Goal: Task Accomplishment & Management: Use online tool/utility

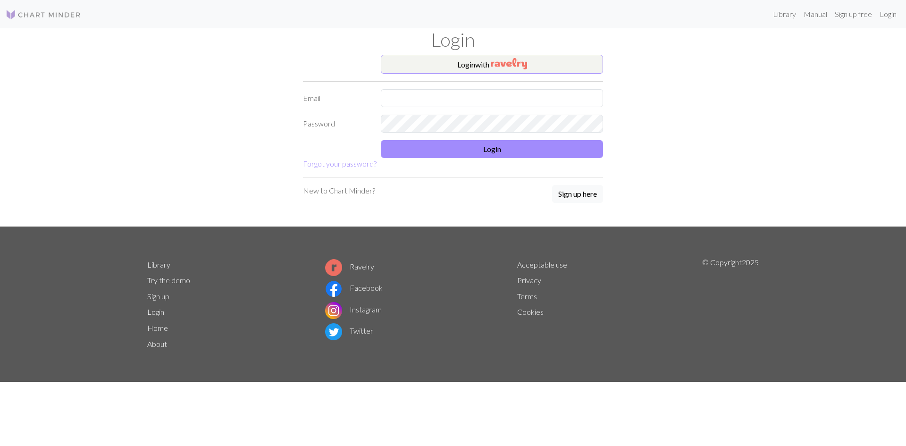
click at [456, 144] on button "Login" at bounding box center [492, 149] width 222 height 18
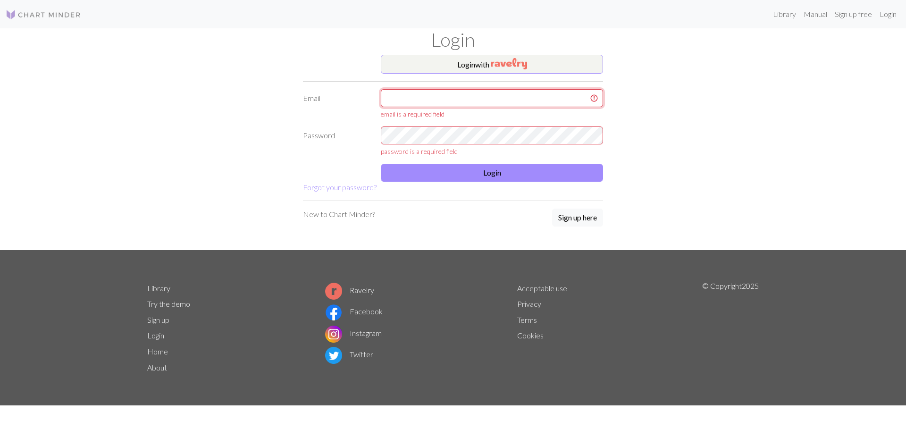
type input "a171138@ugm.com.mx"
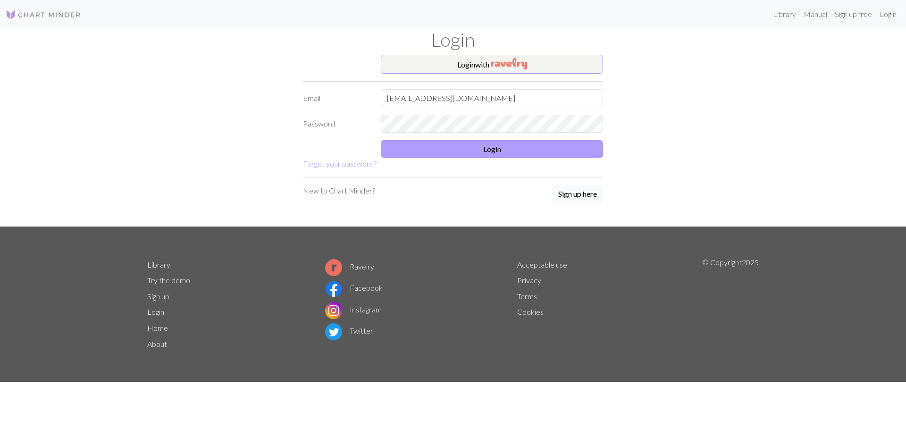
click at [465, 151] on button "Login" at bounding box center [492, 149] width 222 height 18
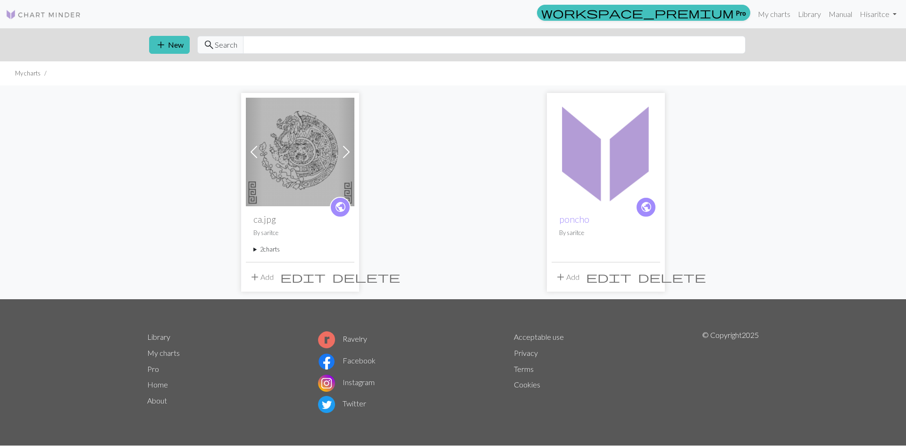
click at [302, 137] on img at bounding box center [300, 152] width 109 height 109
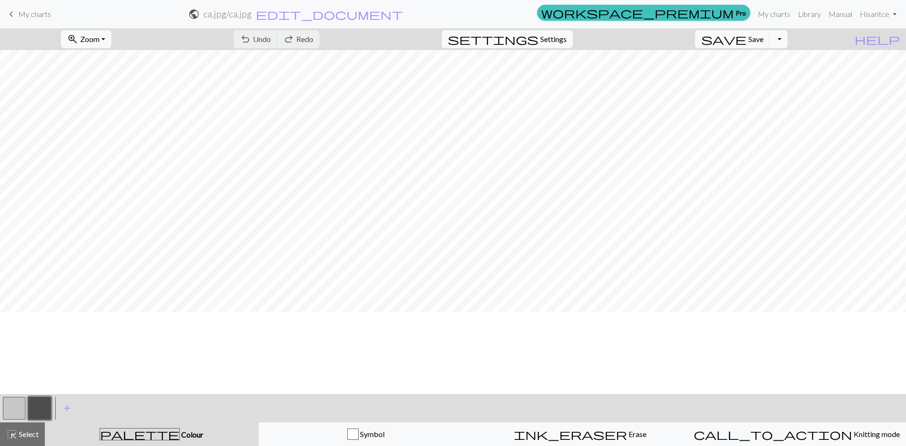
scroll to position [1369, 1268]
click at [20, 406] on button "button" at bounding box center [14, 408] width 23 height 23
click at [44, 411] on button "button" at bounding box center [39, 408] width 23 height 23
drag, startPoint x: 20, startPoint y: 412, endPoint x: 102, endPoint y: 389, distance: 85.3
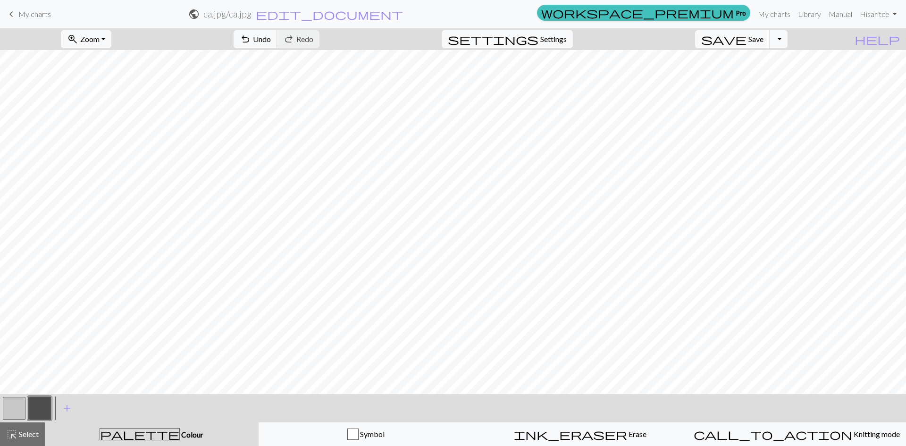
click at [19, 412] on button "button" at bounding box center [14, 408] width 23 height 23
click at [37, 410] on button "button" at bounding box center [39, 408] width 23 height 23
click at [20, 408] on button "button" at bounding box center [14, 408] width 23 height 23
click at [40, 405] on button "button" at bounding box center [39, 408] width 23 height 23
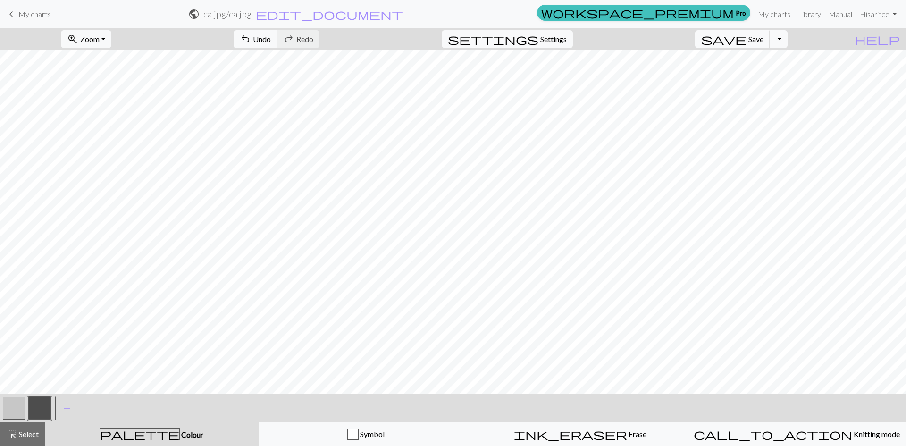
click at [15, 401] on button "button" at bounding box center [14, 408] width 23 height 23
click at [36, 412] on button "button" at bounding box center [39, 408] width 23 height 23
click at [11, 408] on button "button" at bounding box center [14, 408] width 23 height 23
click at [43, 409] on button "button" at bounding box center [39, 408] width 23 height 23
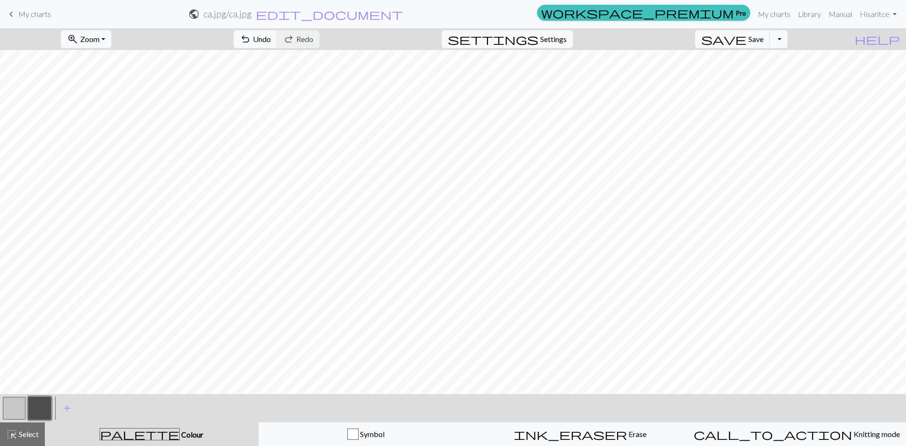
click at [6, 400] on button "button" at bounding box center [14, 408] width 23 height 23
click at [32, 408] on button "button" at bounding box center [39, 408] width 23 height 23
click at [11, 405] on button "button" at bounding box center [14, 408] width 23 height 23
click at [49, 413] on button "button" at bounding box center [39, 408] width 23 height 23
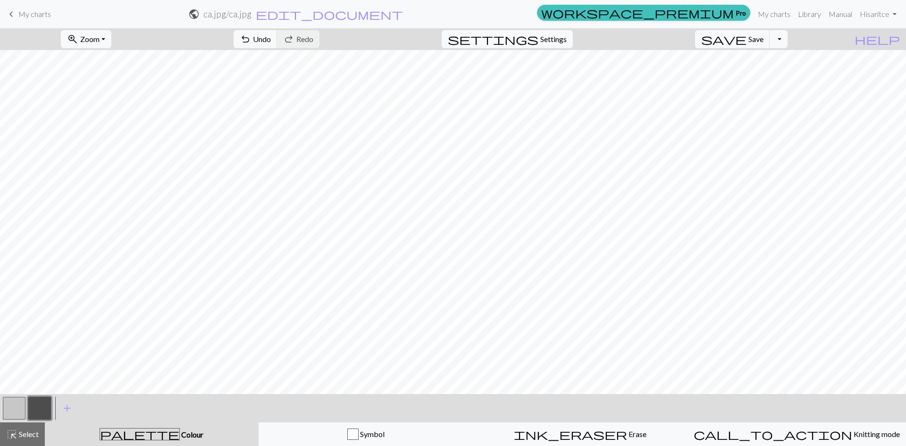
click at [13, 411] on button "button" at bounding box center [14, 408] width 23 height 23
click at [31, 401] on button "button" at bounding box center [39, 408] width 23 height 23
click at [14, 412] on button "button" at bounding box center [14, 408] width 23 height 23
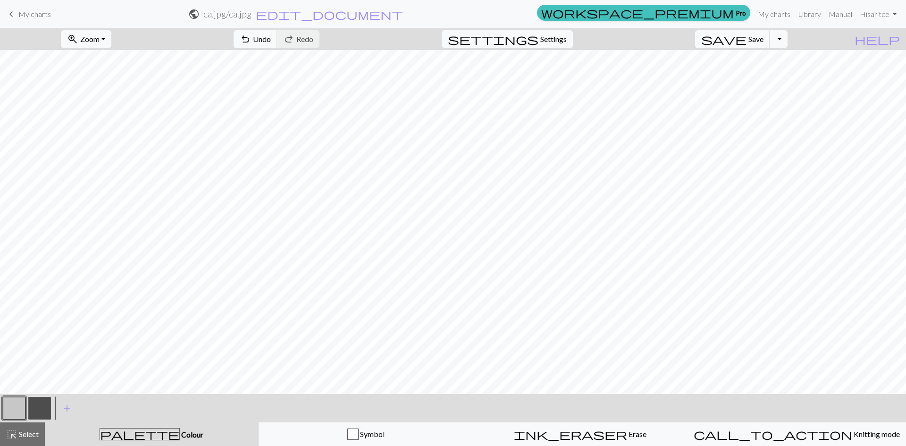
click at [36, 406] on button "button" at bounding box center [39, 408] width 23 height 23
click at [18, 404] on button "button" at bounding box center [14, 408] width 23 height 23
click at [34, 407] on button "button" at bounding box center [39, 408] width 23 height 23
click at [9, 407] on button "button" at bounding box center [14, 408] width 23 height 23
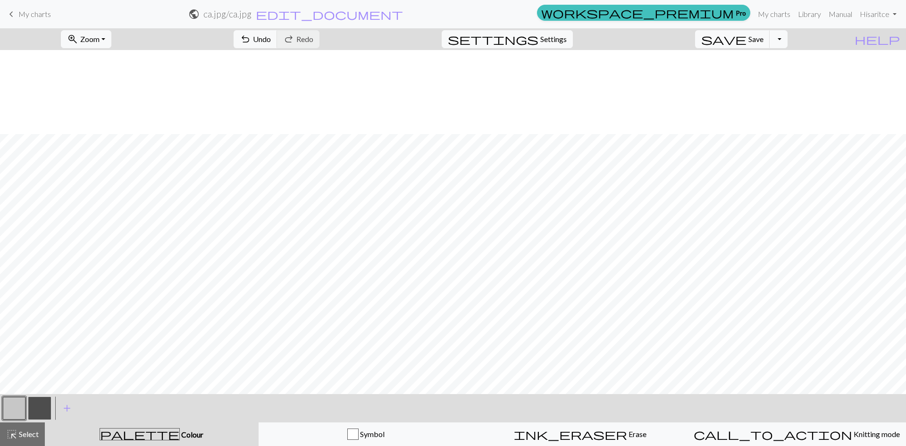
scroll to position [802, 1367]
click at [38, 405] on button "button" at bounding box center [39, 408] width 23 height 23
click at [31, 408] on button "button" at bounding box center [39, 408] width 23 height 23
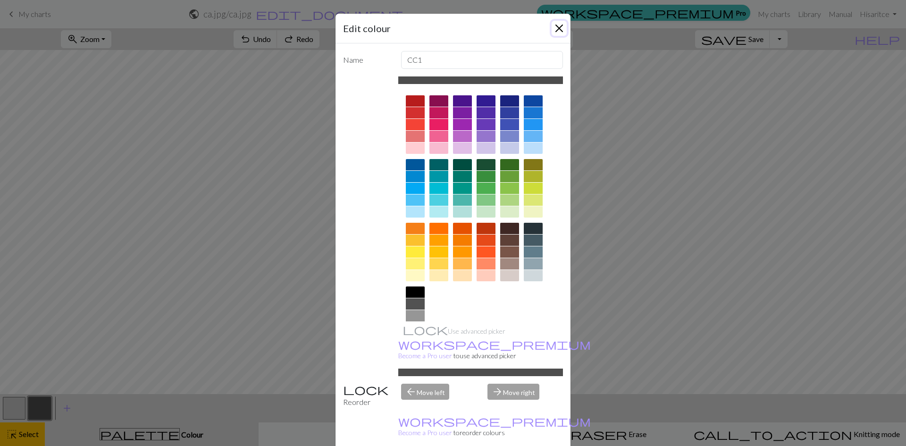
click at [552, 24] on button "Close" at bounding box center [559, 28] width 15 height 15
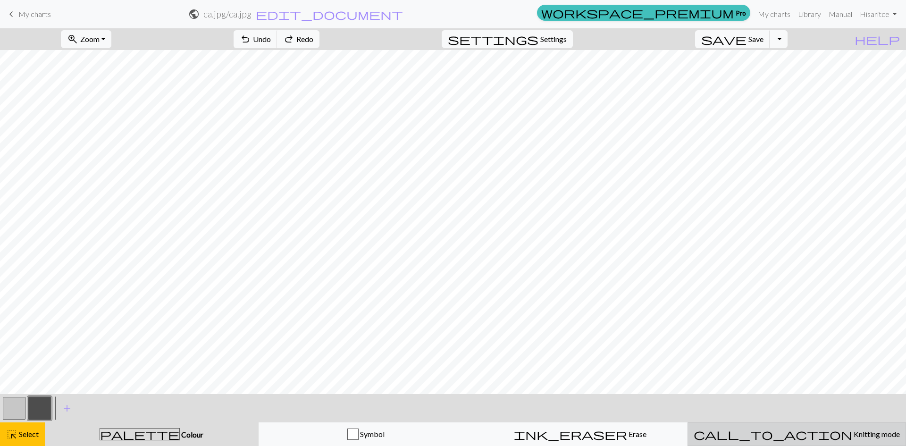
click at [785, 439] on div "call_to_action Knitting mode Knitting mode" at bounding box center [797, 434] width 206 height 11
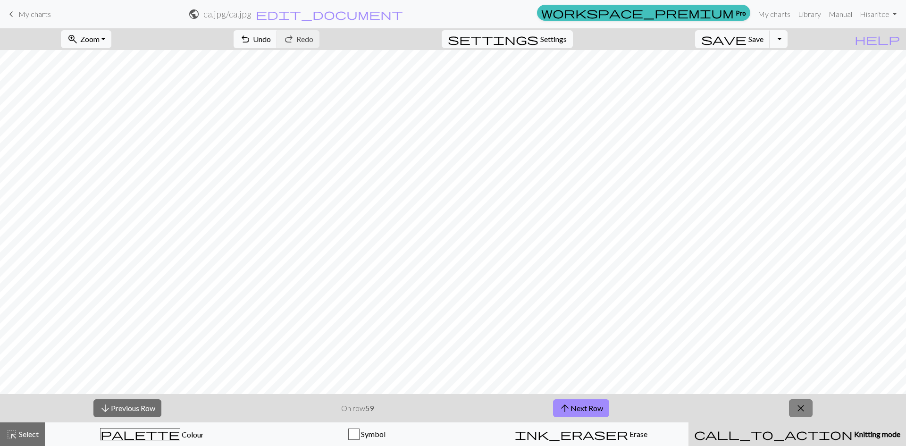
click at [798, 407] on span "close" at bounding box center [800, 408] width 11 height 13
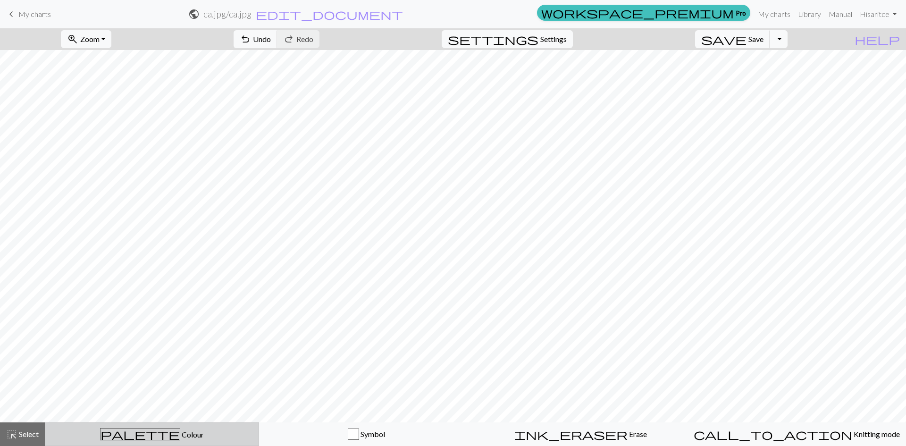
click at [186, 428] on div "palette Colour Colour" at bounding box center [152, 434] width 202 height 12
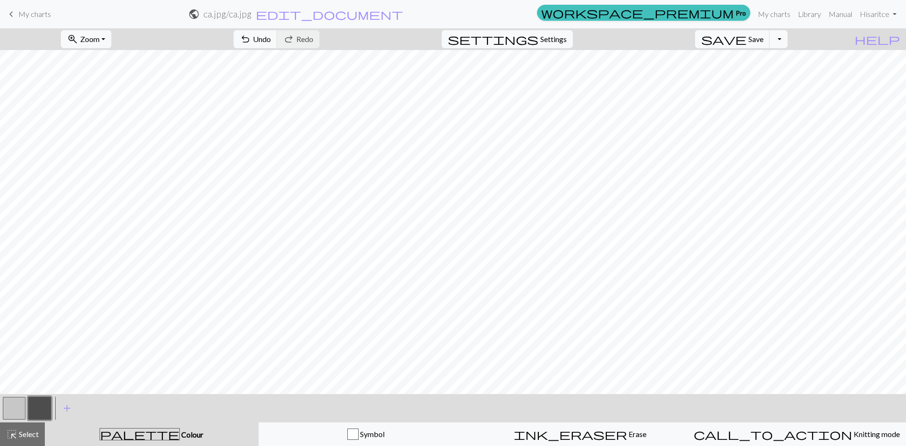
click at [11, 414] on button "button" at bounding box center [14, 408] width 23 height 23
click at [33, 403] on button "button" at bounding box center [39, 408] width 23 height 23
click at [18, 403] on button "button" at bounding box center [14, 408] width 23 height 23
click at [37, 412] on button "button" at bounding box center [39, 408] width 23 height 23
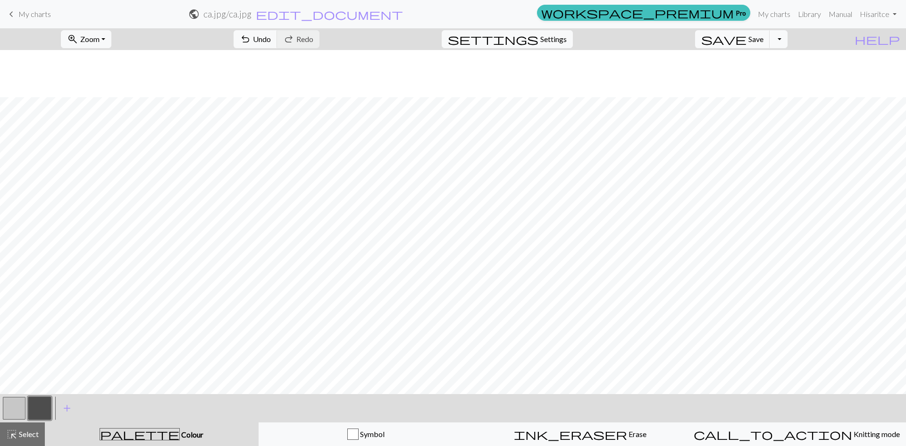
scroll to position [378, 1105]
click at [15, 404] on button "button" at bounding box center [14, 408] width 23 height 23
click at [39, 403] on button "button" at bounding box center [39, 408] width 23 height 23
click at [10, 404] on button "button" at bounding box center [14, 408] width 23 height 23
click at [38, 407] on button "button" at bounding box center [39, 408] width 23 height 23
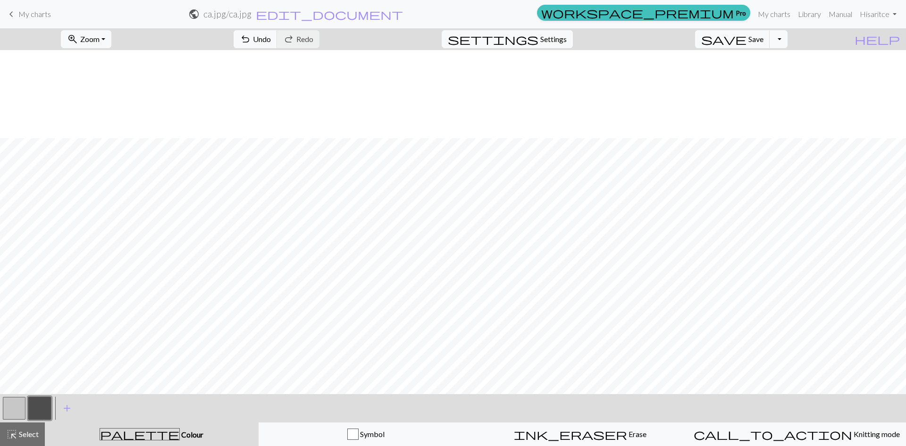
scroll to position [472, 1105]
click at [8, 408] on button "button" at bounding box center [14, 408] width 23 height 23
click at [46, 405] on button "button" at bounding box center [39, 408] width 23 height 23
click at [17, 409] on button "button" at bounding box center [14, 408] width 23 height 23
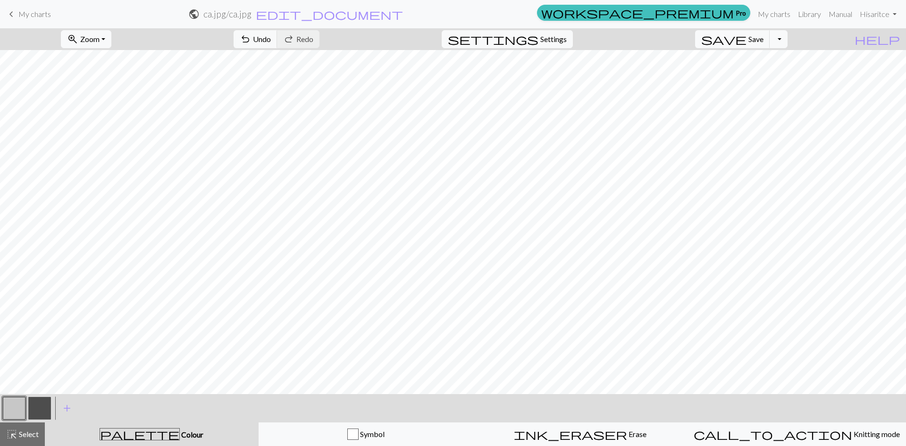
click at [49, 400] on button "button" at bounding box center [39, 408] width 23 height 23
click at [9, 403] on button "button" at bounding box center [14, 408] width 23 height 23
click at [37, 403] on button "button" at bounding box center [39, 408] width 23 height 23
click at [19, 401] on button "button" at bounding box center [14, 408] width 23 height 23
click at [41, 411] on button "button" at bounding box center [39, 408] width 23 height 23
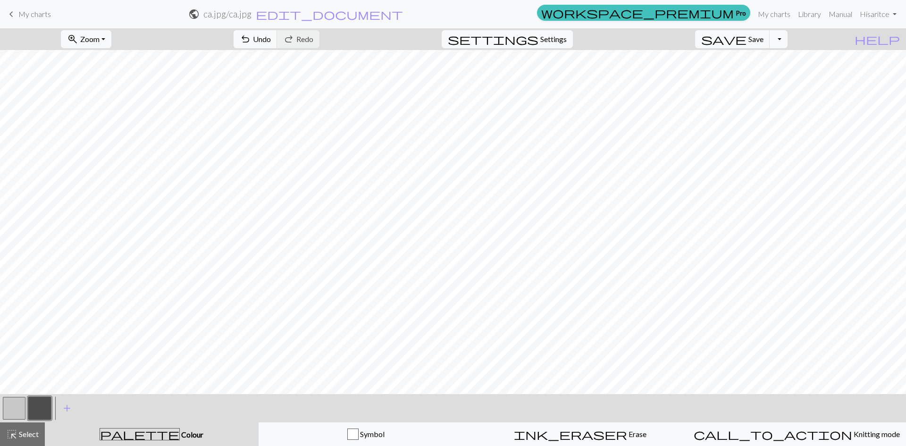
click at [16, 406] on button "button" at bounding box center [14, 408] width 23 height 23
click at [17, 406] on button "button" at bounding box center [14, 408] width 23 height 23
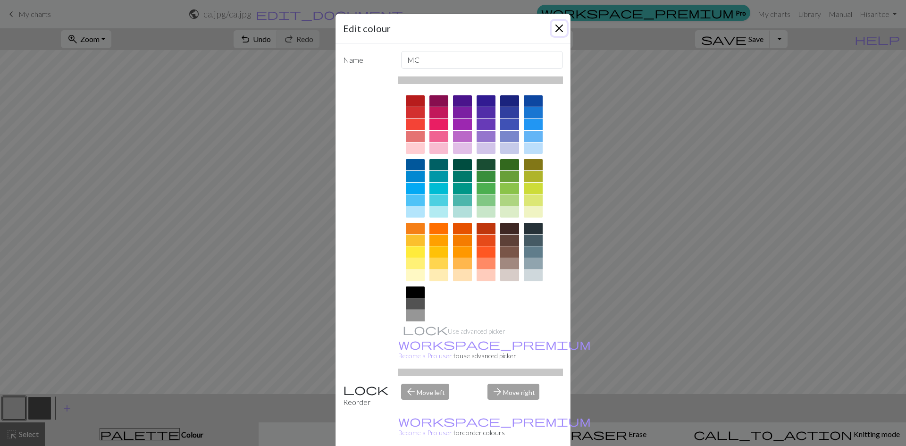
click at [554, 25] on button "Close" at bounding box center [559, 28] width 15 height 15
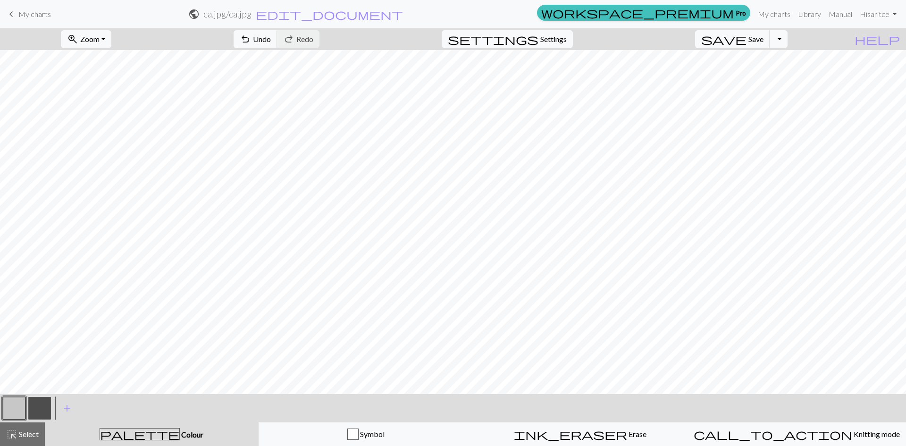
click at [43, 408] on button "button" at bounding box center [39, 408] width 23 height 23
click at [20, 403] on button "button" at bounding box center [14, 408] width 23 height 23
click at [38, 402] on button "button" at bounding box center [39, 408] width 23 height 23
click at [6, 405] on button "button" at bounding box center [14, 408] width 23 height 23
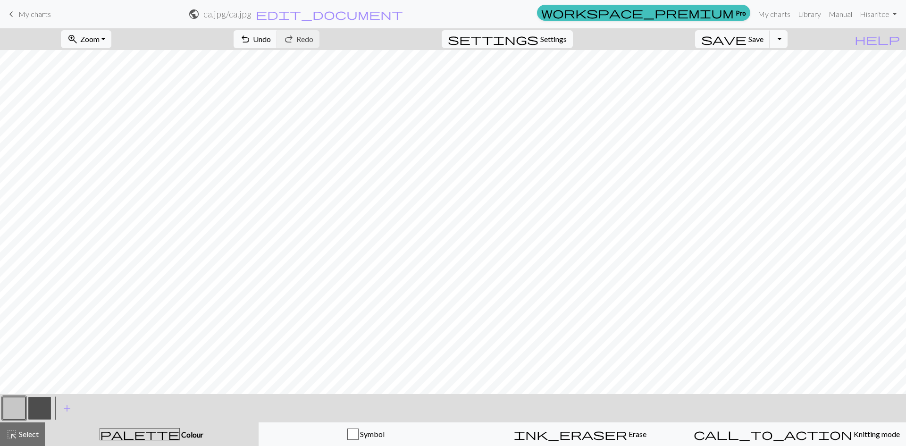
click at [42, 408] on button "button" at bounding box center [39, 408] width 23 height 23
click at [100, 39] on span "Zoom" at bounding box center [89, 38] width 19 height 9
click at [119, 124] on button "100%" at bounding box center [98, 128] width 75 height 15
click at [100, 37] on span "Zoom" at bounding box center [89, 38] width 19 height 9
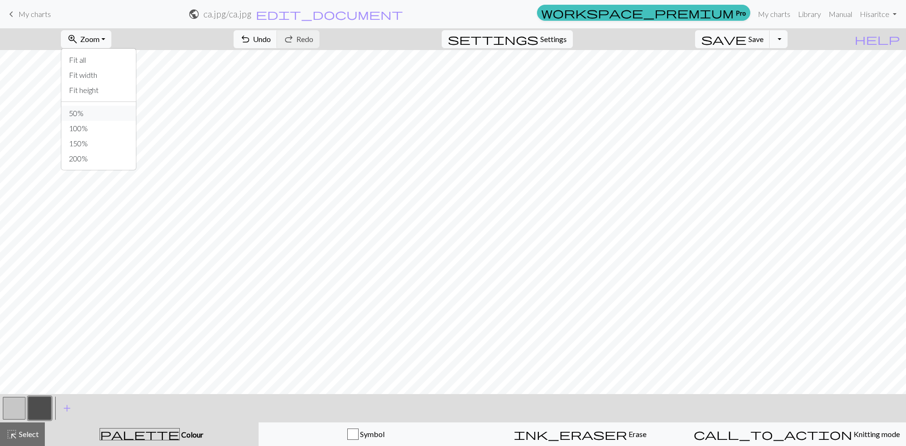
click at [120, 113] on button "50%" at bounding box center [98, 113] width 75 height 15
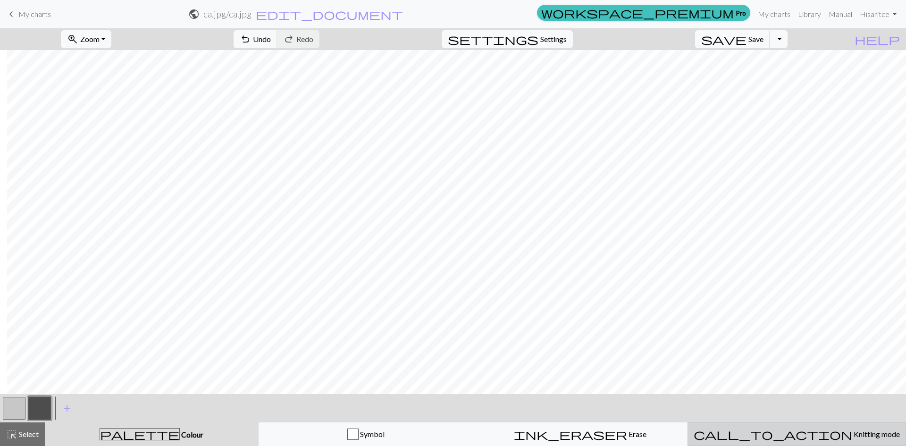
click at [779, 439] on span "call_to_action" at bounding box center [773, 434] width 159 height 13
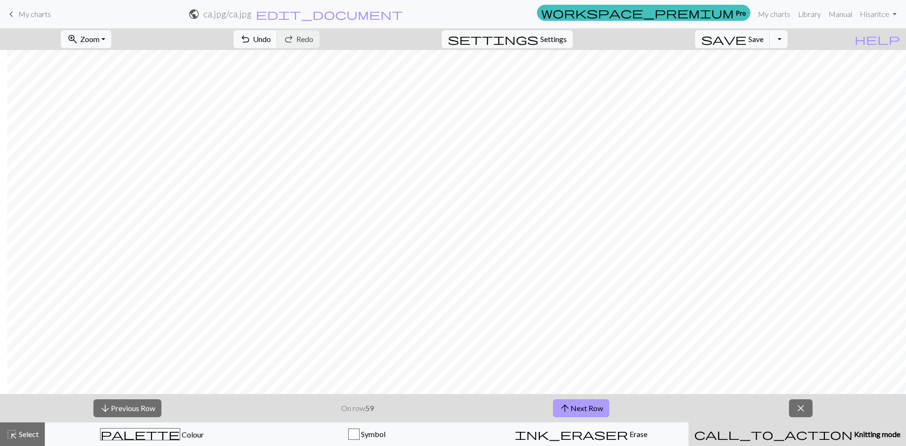
click at [574, 406] on button "arrow_upward Next Row" at bounding box center [581, 408] width 56 height 18
click at [787, 404] on div "arrow_downward Previous Row On row 60 arrow_upward Next Row close" at bounding box center [453, 408] width 906 height 28
click at [808, 410] on button "close" at bounding box center [801, 408] width 24 height 18
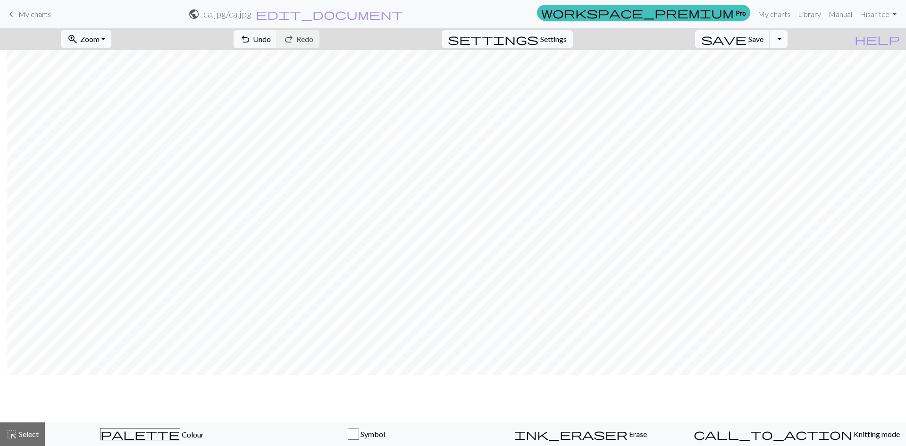
scroll to position [546, 314]
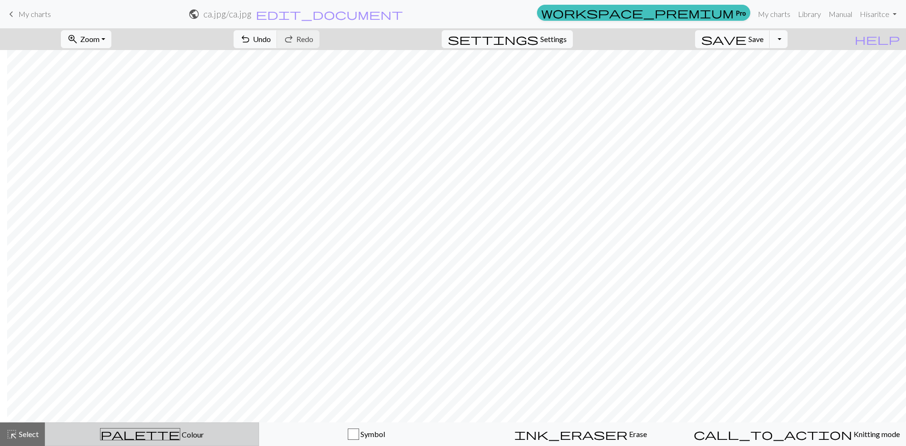
click at [133, 431] on div "palette Colour Colour" at bounding box center [152, 434] width 202 height 12
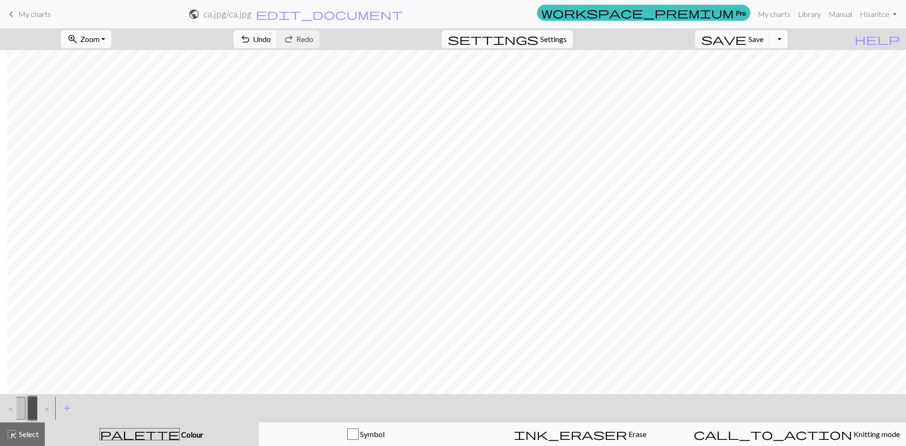
click at [20, 414] on button "button" at bounding box center [14, 408] width 23 height 23
click at [44, 403] on button "button" at bounding box center [39, 408] width 23 height 23
click at [14, 412] on button "button" at bounding box center [14, 408] width 23 height 23
click at [41, 407] on button "button" at bounding box center [39, 408] width 23 height 23
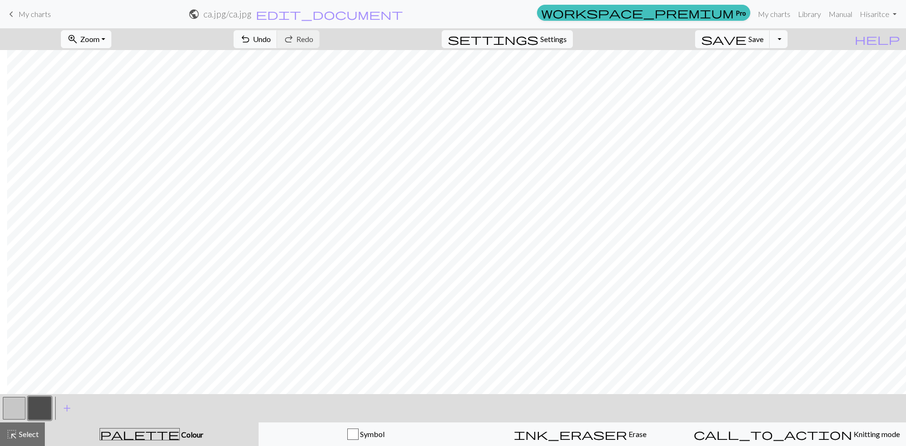
click at [111, 42] on button "zoom_in Zoom Zoom" at bounding box center [86, 39] width 51 height 18
click at [114, 127] on button "100%" at bounding box center [98, 128] width 75 height 15
click at [20, 405] on button "button" at bounding box center [14, 408] width 23 height 23
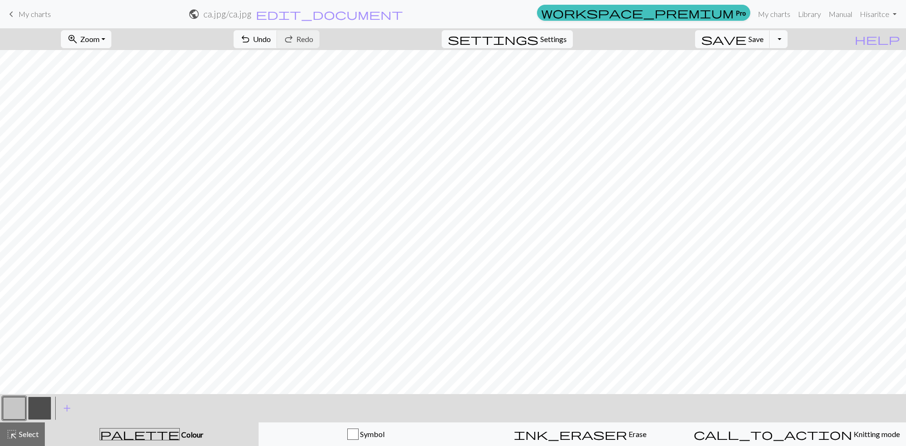
click at [42, 410] on button "button" at bounding box center [39, 408] width 23 height 23
click at [111, 39] on button "zoom_in Zoom Zoom" at bounding box center [86, 39] width 51 height 18
click at [123, 119] on button "50%" at bounding box center [98, 113] width 75 height 15
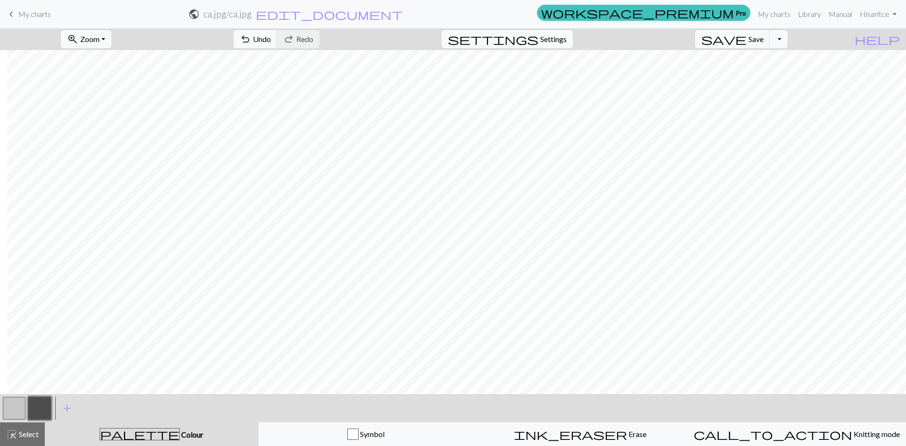
click at [15, 414] on button "button" at bounding box center [14, 408] width 23 height 23
click at [100, 38] on span "Zoom" at bounding box center [89, 38] width 19 height 9
click at [40, 406] on button "button" at bounding box center [39, 408] width 23 height 23
click at [18, 404] on button "button" at bounding box center [14, 408] width 23 height 23
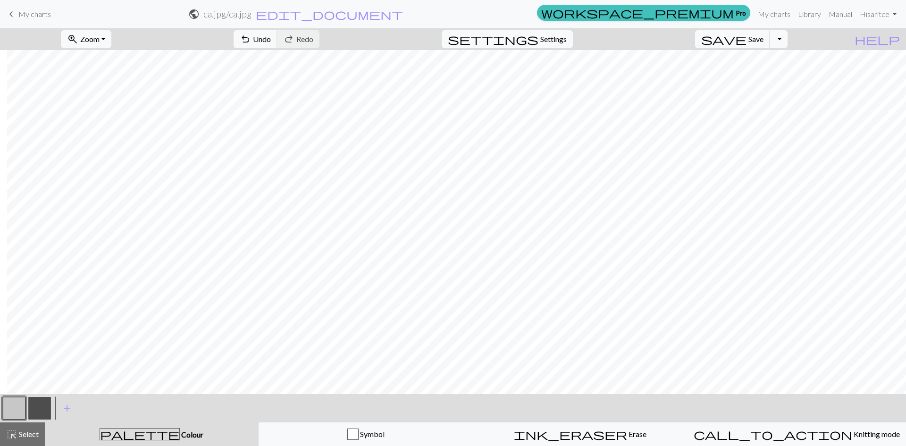
click at [41, 407] on button "button" at bounding box center [39, 408] width 23 height 23
click at [18, 410] on button "button" at bounding box center [14, 408] width 23 height 23
click at [33, 414] on button "button" at bounding box center [39, 408] width 23 height 23
click at [19, 406] on button "button" at bounding box center [14, 408] width 23 height 23
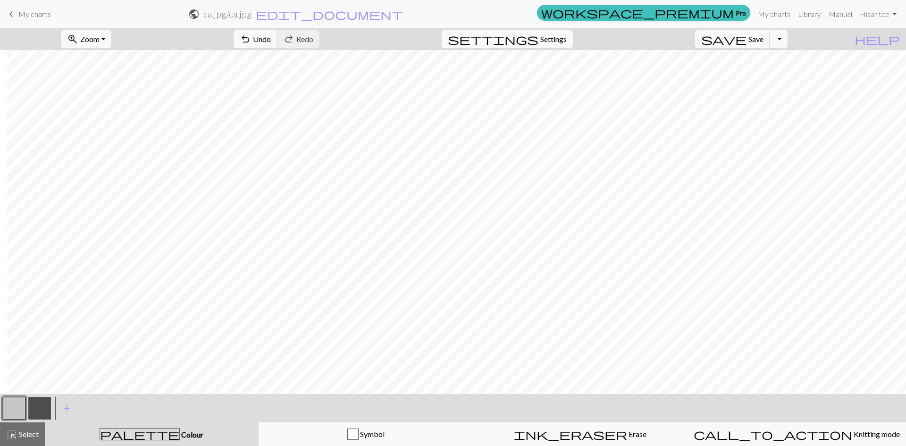
click at [44, 404] on button "button" at bounding box center [39, 408] width 23 height 23
click at [16, 408] on button "button" at bounding box center [14, 408] width 23 height 23
click at [36, 410] on button "button" at bounding box center [39, 408] width 23 height 23
click at [13, 409] on button "button" at bounding box center [14, 408] width 23 height 23
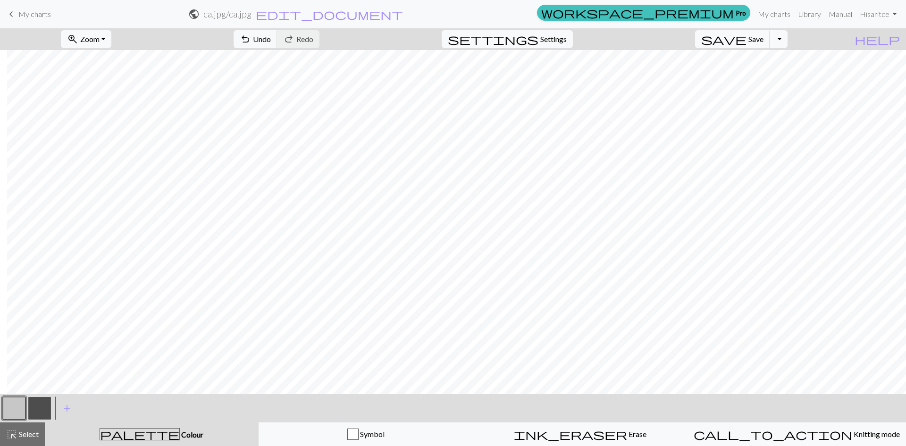
click at [41, 403] on button "button" at bounding box center [39, 408] width 23 height 23
drag, startPoint x: 11, startPoint y: 402, endPoint x: 28, endPoint y: 402, distance: 17.5
click at [11, 402] on button "button" at bounding box center [14, 408] width 23 height 23
click at [42, 412] on button "button" at bounding box center [39, 408] width 23 height 23
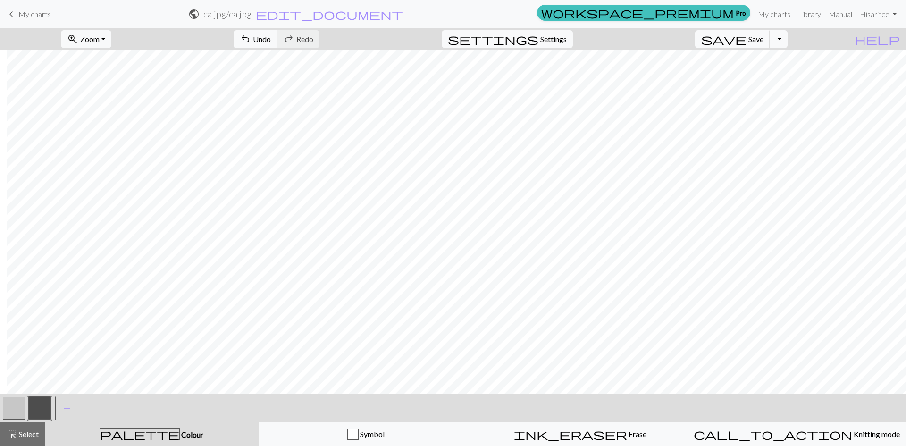
click at [15, 407] on button "button" at bounding box center [14, 408] width 23 height 23
click at [36, 407] on button "button" at bounding box center [39, 408] width 23 height 23
click at [78, 41] on span "zoom_in" at bounding box center [72, 39] width 11 height 13
click at [113, 128] on button "100%" at bounding box center [98, 128] width 75 height 15
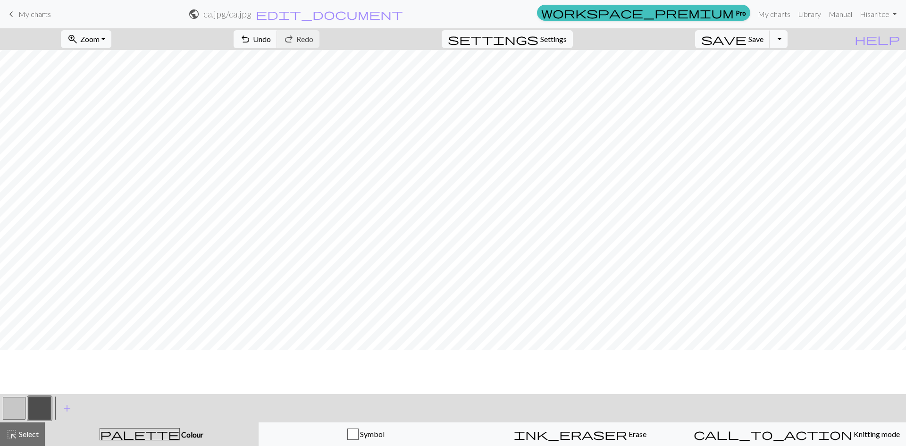
scroll to position [735, 1027]
click at [15, 405] on button "button" at bounding box center [14, 408] width 23 height 23
click at [43, 405] on button "button" at bounding box center [39, 408] width 23 height 23
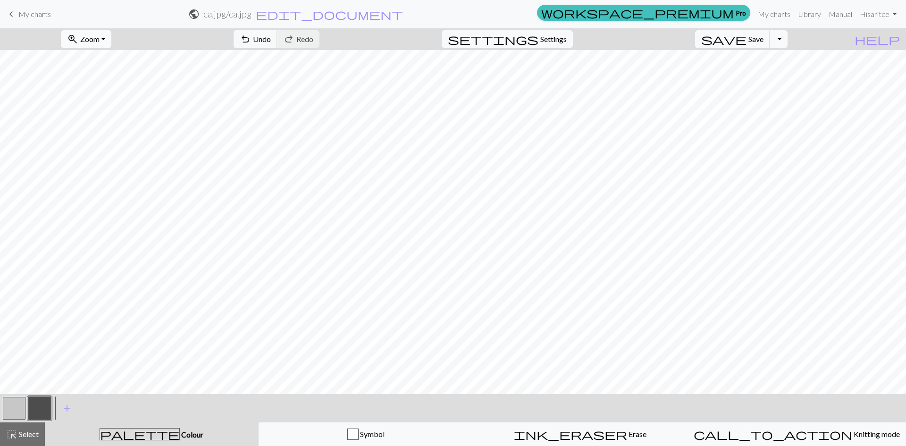
click at [111, 39] on button "zoom_in Zoom Zoom" at bounding box center [86, 39] width 51 height 18
click at [125, 114] on button "50%" at bounding box center [98, 113] width 75 height 15
click at [13, 400] on button "button" at bounding box center [14, 408] width 23 height 23
click at [37, 408] on button "button" at bounding box center [39, 408] width 23 height 23
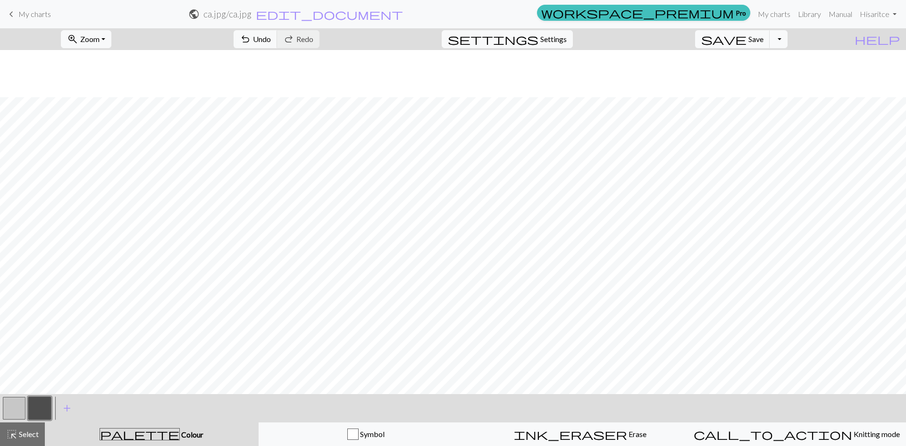
scroll to position [262, 283]
click at [14, 405] on button "button" at bounding box center [14, 408] width 23 height 23
click at [42, 406] on button "button" at bounding box center [39, 408] width 23 height 23
click at [14, 407] on button "button" at bounding box center [14, 408] width 23 height 23
click at [40, 412] on button "button" at bounding box center [39, 408] width 23 height 23
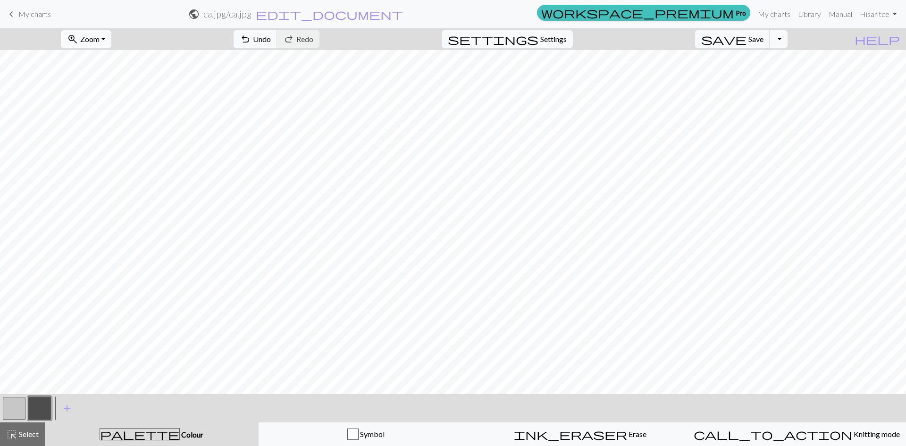
scroll to position [498, 224]
click at [78, 37] on span "zoom_in" at bounding box center [72, 39] width 11 height 13
click at [109, 127] on button "100%" at bounding box center [98, 128] width 75 height 15
click at [13, 406] on button "button" at bounding box center [14, 408] width 23 height 23
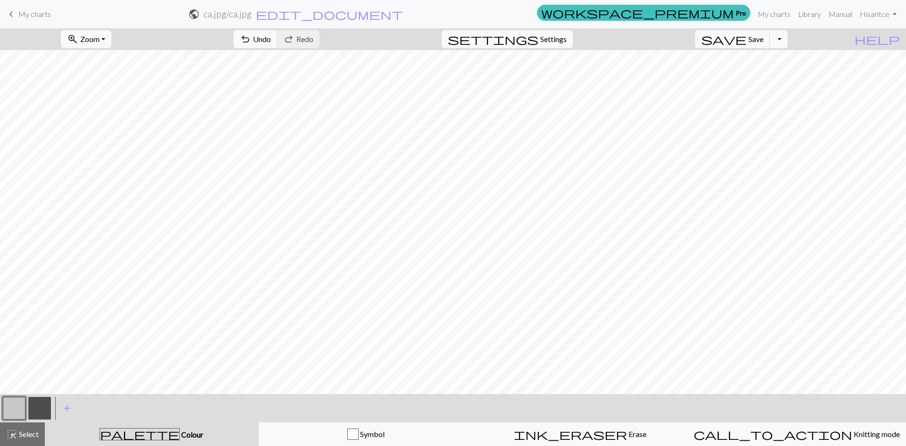
click at [43, 407] on button "button" at bounding box center [39, 408] width 23 height 23
click at [20, 403] on button "button" at bounding box center [14, 408] width 23 height 23
click at [41, 402] on button "button" at bounding box center [39, 408] width 23 height 23
click at [13, 402] on button "button" at bounding box center [14, 408] width 23 height 23
click at [40, 405] on button "button" at bounding box center [39, 408] width 23 height 23
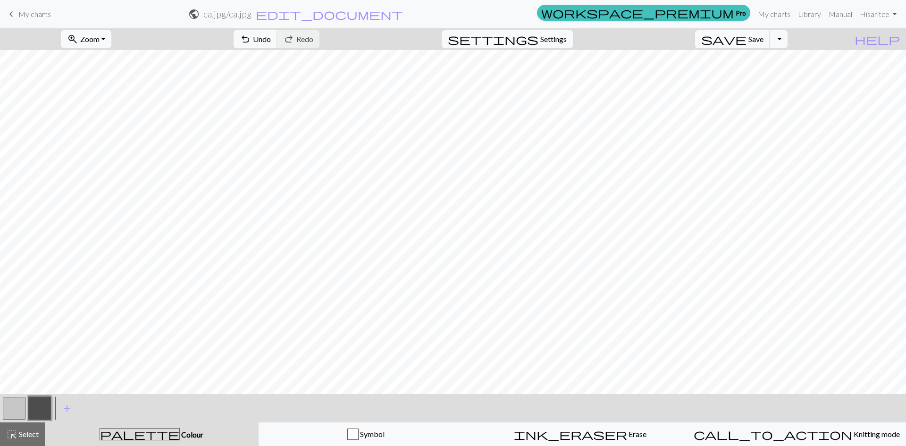
click at [17, 407] on button "button" at bounding box center [14, 408] width 23 height 23
click at [34, 416] on button "button" at bounding box center [39, 408] width 23 height 23
click at [18, 405] on button "button" at bounding box center [14, 408] width 23 height 23
click at [43, 410] on button "button" at bounding box center [39, 408] width 23 height 23
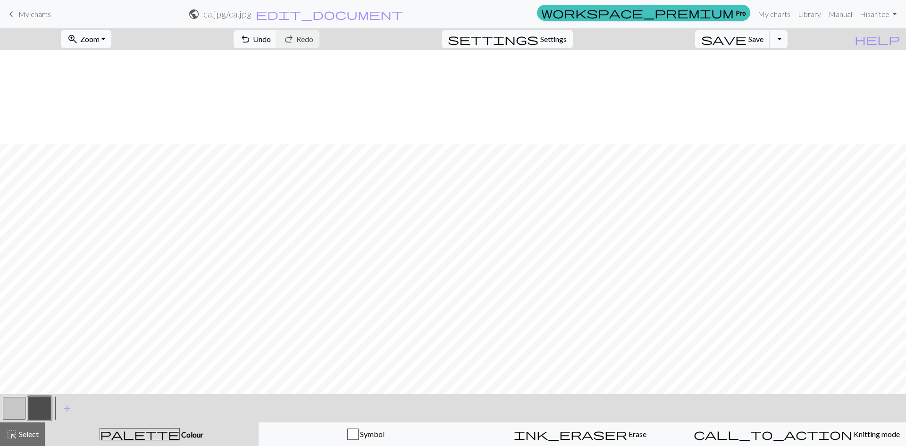
scroll to position [1301, 421]
click at [13, 414] on button "button" at bounding box center [14, 408] width 23 height 23
click at [39, 402] on button "button" at bounding box center [39, 408] width 23 height 23
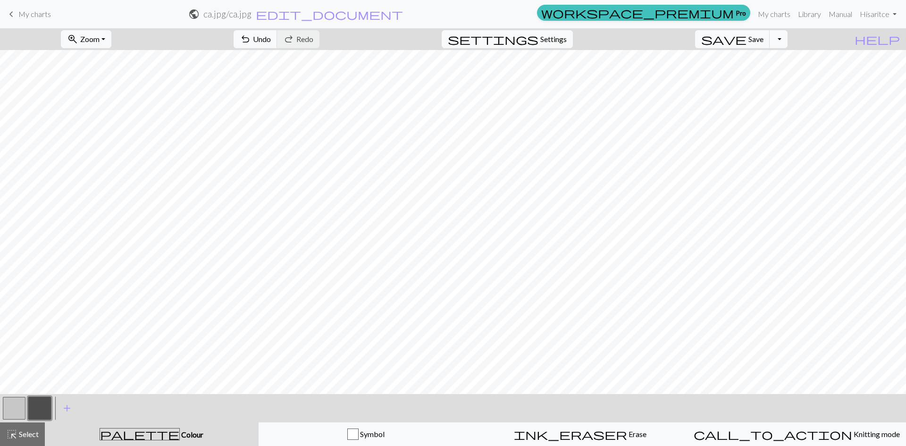
click at [21, 404] on button "button" at bounding box center [14, 408] width 23 height 23
click at [39, 405] on button "button" at bounding box center [39, 408] width 23 height 23
click at [18, 410] on button "button" at bounding box center [14, 408] width 23 height 23
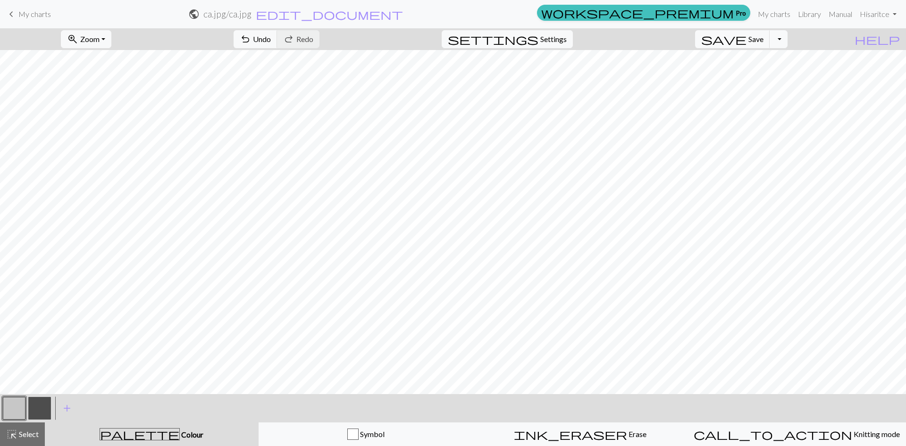
click at [39, 404] on button "button" at bounding box center [39, 408] width 23 height 23
click at [78, 42] on span "zoom_in" at bounding box center [72, 39] width 11 height 13
click at [116, 109] on button "50%" at bounding box center [98, 113] width 75 height 15
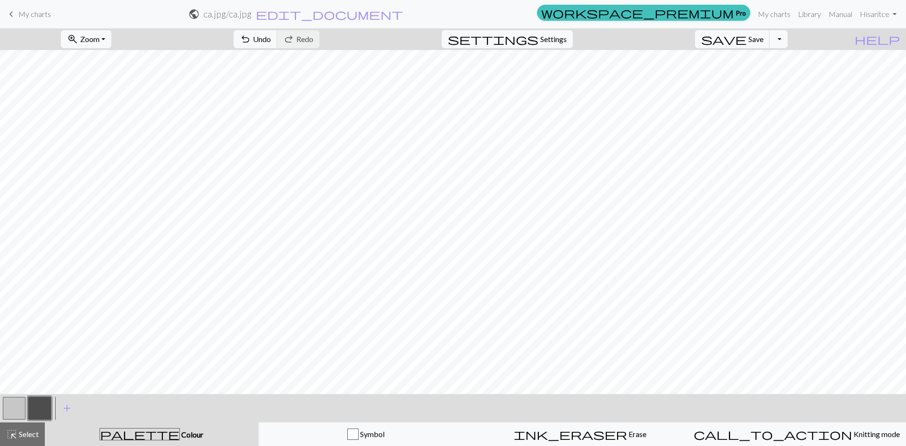
click at [7, 405] on button "button" at bounding box center [14, 408] width 23 height 23
click at [43, 405] on button "button" at bounding box center [39, 408] width 23 height 23
click at [17, 410] on button "button" at bounding box center [14, 408] width 23 height 23
click at [37, 405] on button "button" at bounding box center [39, 408] width 23 height 23
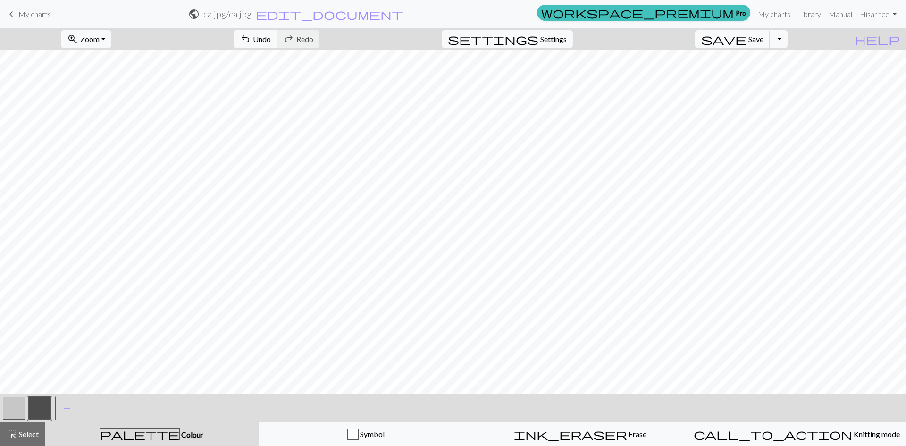
click at [16, 408] on button "button" at bounding box center [14, 408] width 23 height 23
click at [42, 405] on button "button" at bounding box center [39, 408] width 23 height 23
click at [9, 406] on button "button" at bounding box center [14, 408] width 23 height 23
click at [41, 401] on button "button" at bounding box center [39, 408] width 23 height 23
click at [11, 408] on button "button" at bounding box center [14, 408] width 23 height 23
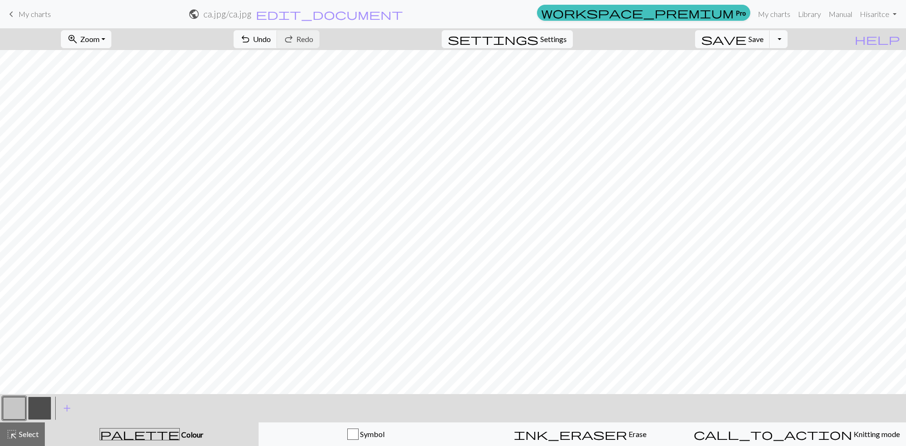
click at [32, 402] on button "button" at bounding box center [39, 408] width 23 height 23
click at [17, 404] on button "button" at bounding box center [14, 408] width 23 height 23
click at [36, 407] on button "button" at bounding box center [39, 408] width 23 height 23
click at [9, 410] on button "button" at bounding box center [14, 408] width 23 height 23
click at [35, 405] on button "button" at bounding box center [39, 408] width 23 height 23
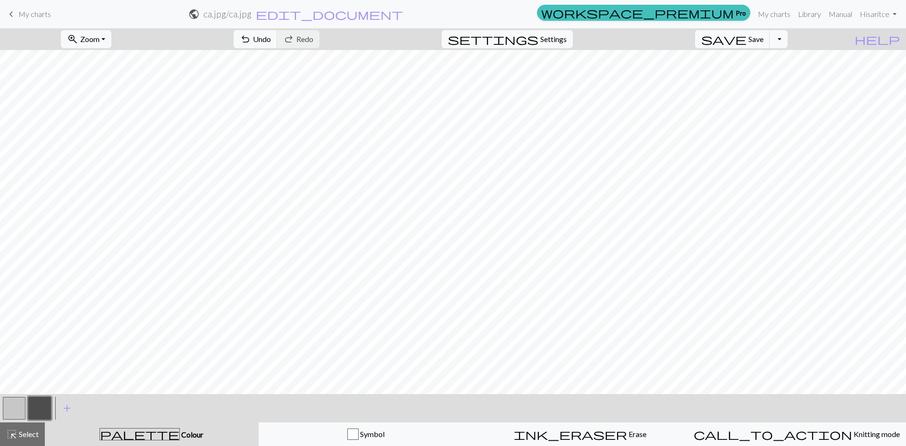
click at [8, 406] on button "button" at bounding box center [14, 408] width 23 height 23
click at [35, 409] on button "button" at bounding box center [39, 408] width 23 height 23
click at [13, 406] on button "button" at bounding box center [14, 408] width 23 height 23
click at [36, 406] on button "button" at bounding box center [39, 408] width 23 height 23
click at [12, 410] on button "button" at bounding box center [14, 408] width 23 height 23
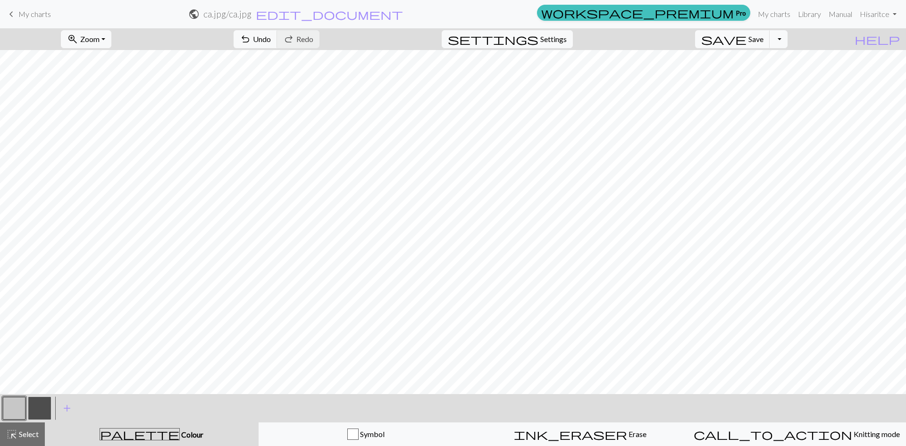
click at [32, 405] on button "button" at bounding box center [39, 408] width 23 height 23
click at [15, 411] on button "button" at bounding box center [14, 408] width 23 height 23
click at [40, 404] on button "button" at bounding box center [39, 408] width 23 height 23
click at [17, 410] on button "button" at bounding box center [14, 408] width 23 height 23
click at [41, 410] on button "button" at bounding box center [39, 408] width 23 height 23
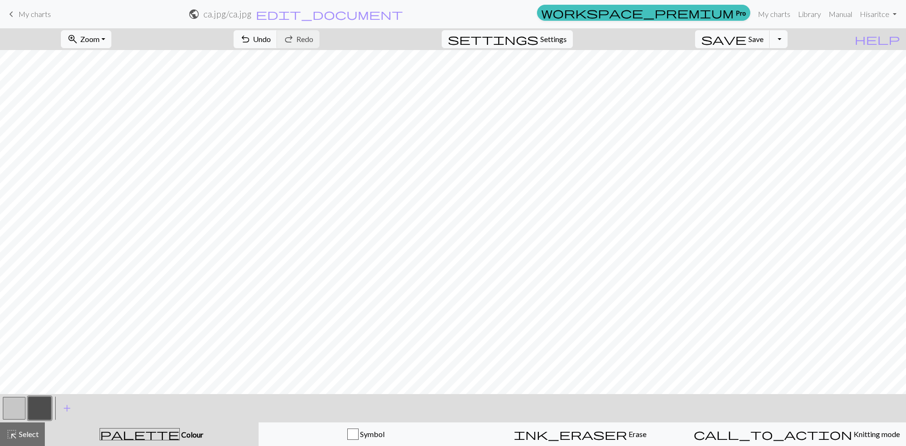
click at [5, 406] on button "button" at bounding box center [14, 408] width 23 height 23
click at [35, 405] on button "button" at bounding box center [39, 408] width 23 height 23
click at [16, 410] on button "button" at bounding box center [14, 408] width 23 height 23
click at [37, 410] on button "button" at bounding box center [39, 408] width 23 height 23
click at [21, 409] on button "button" at bounding box center [14, 408] width 23 height 23
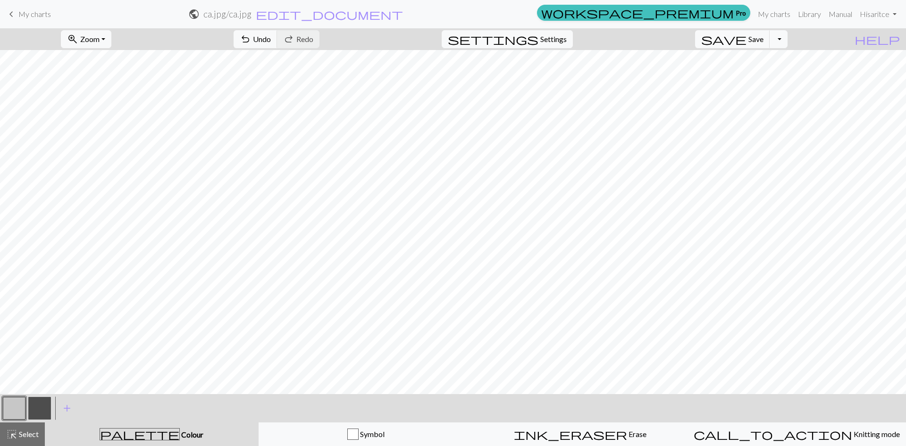
click at [36, 405] on button "button" at bounding box center [39, 408] width 23 height 23
click at [18, 409] on button "button" at bounding box center [14, 408] width 23 height 23
click at [43, 404] on button "button" at bounding box center [39, 408] width 23 height 23
click at [17, 401] on button "button" at bounding box center [14, 408] width 23 height 23
click at [39, 409] on button "button" at bounding box center [39, 408] width 23 height 23
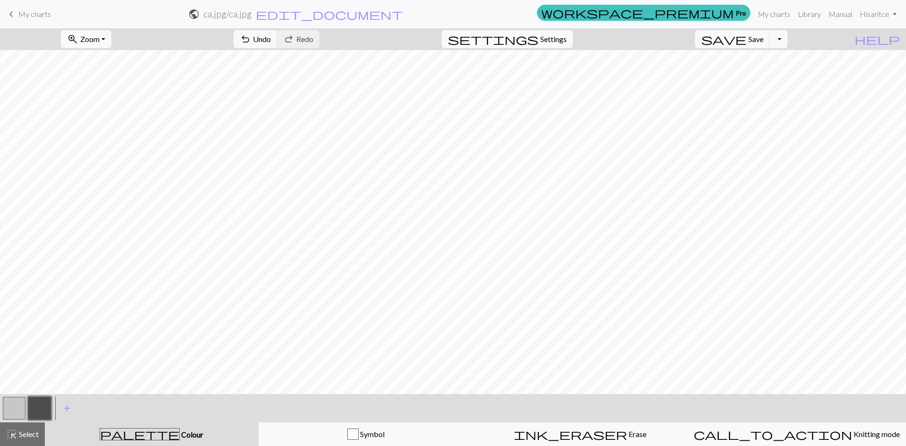
click at [14, 411] on button "button" at bounding box center [14, 408] width 23 height 23
click at [37, 409] on button "button" at bounding box center [39, 408] width 23 height 23
click at [16, 408] on button "button" at bounding box center [14, 408] width 23 height 23
click at [105, 34] on button "zoom_in Zoom Zoom" at bounding box center [86, 39] width 51 height 18
click at [124, 127] on button "100%" at bounding box center [98, 128] width 75 height 15
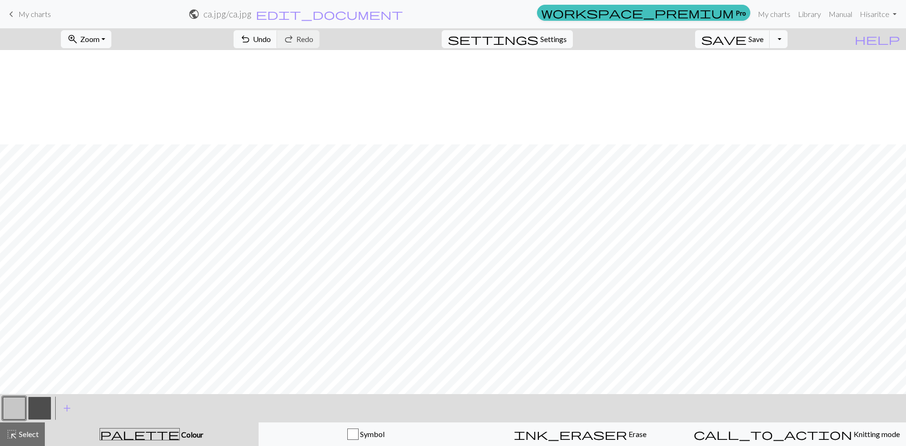
scroll to position [1094, 766]
click at [30, 411] on button "button" at bounding box center [39, 408] width 23 height 23
click at [10, 409] on button "button" at bounding box center [14, 408] width 23 height 23
click at [40, 410] on button "button" at bounding box center [39, 408] width 23 height 23
click at [34, 406] on button "button" at bounding box center [39, 408] width 23 height 23
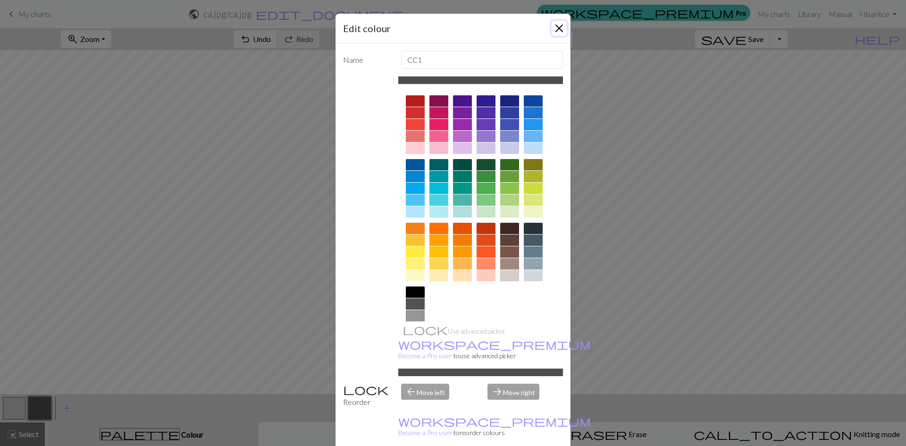
click at [555, 27] on button "Close" at bounding box center [559, 28] width 15 height 15
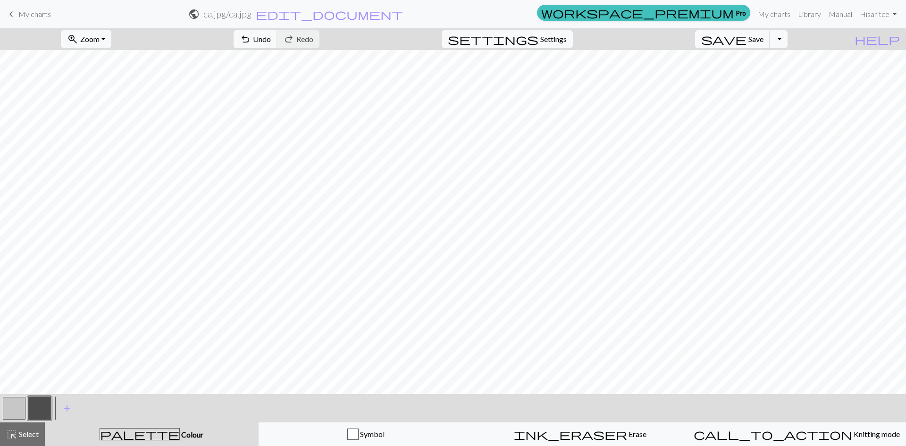
click at [8, 408] on button "button" at bounding box center [14, 408] width 23 height 23
click at [45, 405] on button "button" at bounding box center [39, 408] width 23 height 23
click at [21, 409] on button "button" at bounding box center [14, 408] width 23 height 23
click at [34, 409] on button "button" at bounding box center [39, 408] width 23 height 23
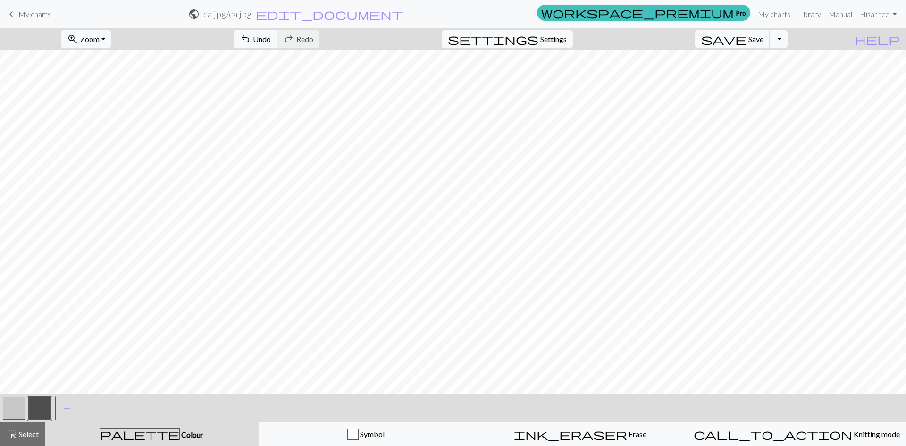
click at [10, 400] on button "button" at bounding box center [14, 408] width 23 height 23
click at [33, 407] on button "button" at bounding box center [39, 408] width 23 height 23
click at [20, 407] on button "button" at bounding box center [14, 408] width 23 height 23
click at [41, 406] on button "button" at bounding box center [39, 408] width 23 height 23
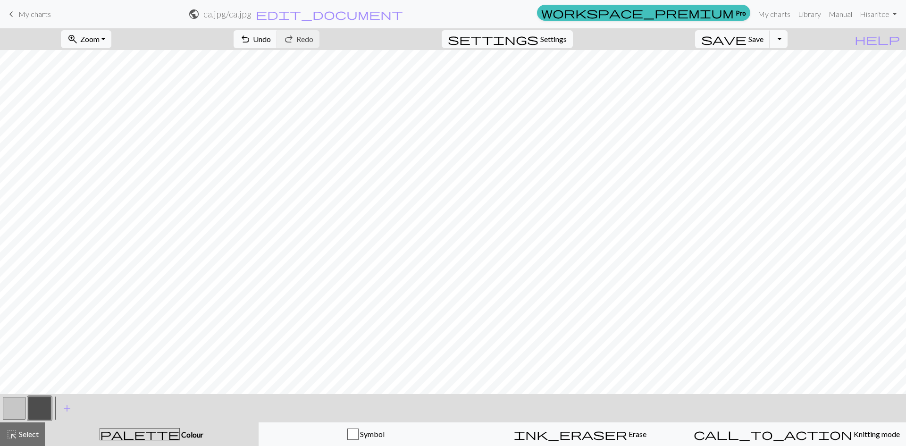
click at [16, 404] on button "button" at bounding box center [14, 408] width 23 height 23
click at [37, 408] on button "button" at bounding box center [39, 408] width 23 height 23
click at [13, 414] on button "button" at bounding box center [14, 408] width 23 height 23
click at [37, 403] on button "button" at bounding box center [39, 408] width 23 height 23
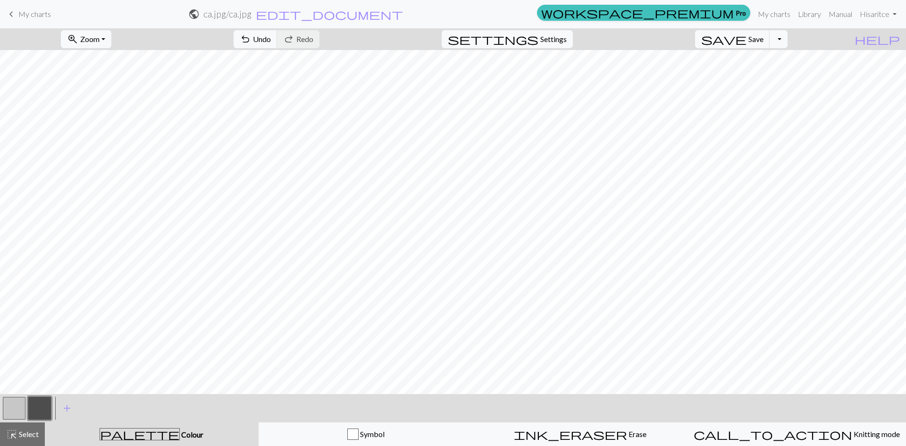
click at [7, 405] on button "button" at bounding box center [14, 408] width 23 height 23
click at [43, 407] on button "button" at bounding box center [39, 408] width 23 height 23
click at [19, 407] on button "button" at bounding box center [14, 408] width 23 height 23
click at [34, 404] on button "button" at bounding box center [39, 408] width 23 height 23
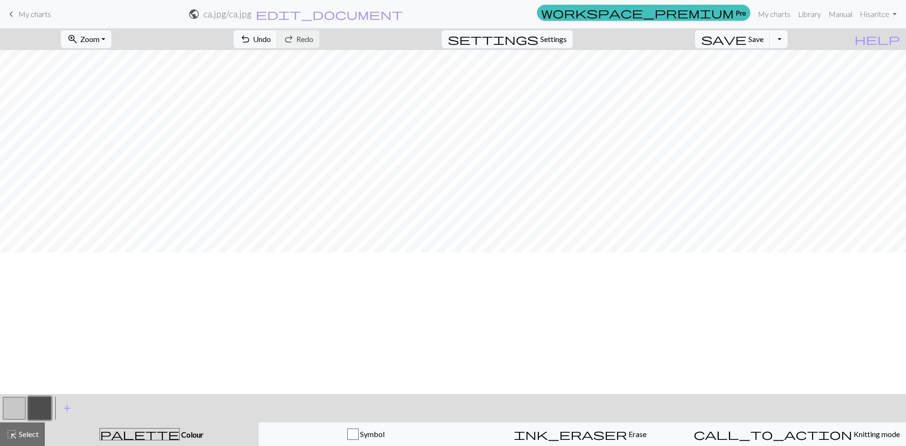
scroll to position [763, 746]
drag, startPoint x: 118, startPoint y: 37, endPoint x: 121, endPoint y: 47, distance: 10.2
click at [100, 37] on span "Zoom" at bounding box center [89, 38] width 19 height 9
click at [122, 119] on button "50%" at bounding box center [98, 113] width 75 height 15
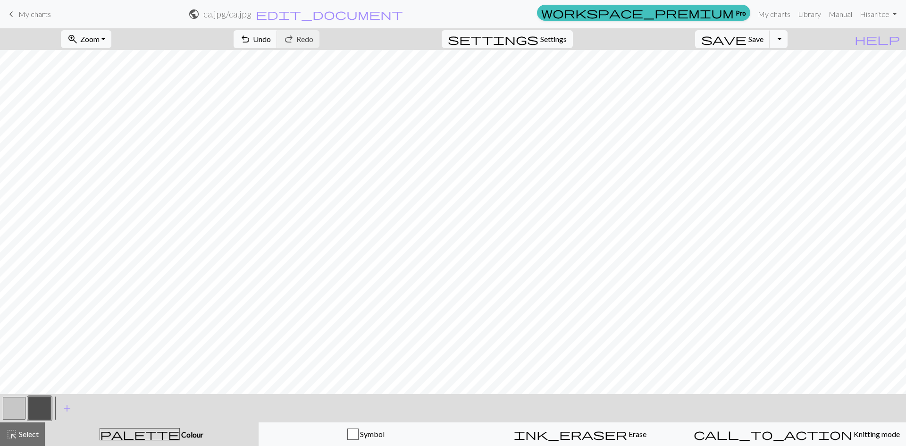
click at [11, 406] on button "button" at bounding box center [14, 408] width 23 height 23
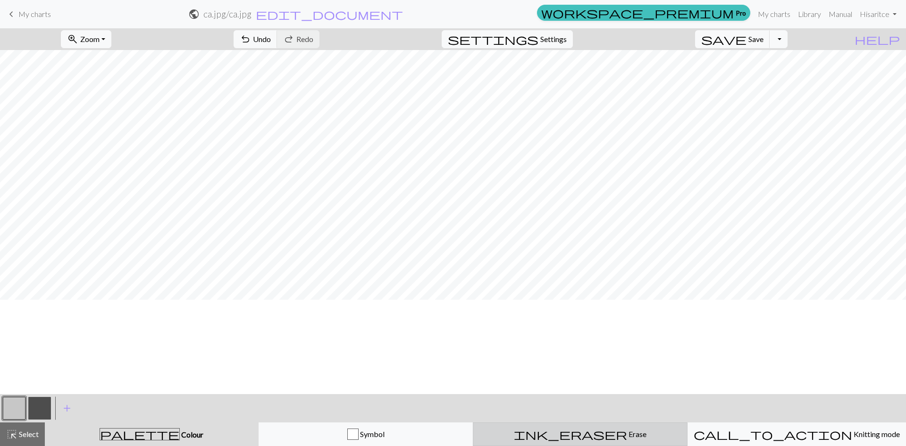
scroll to position [197, 100]
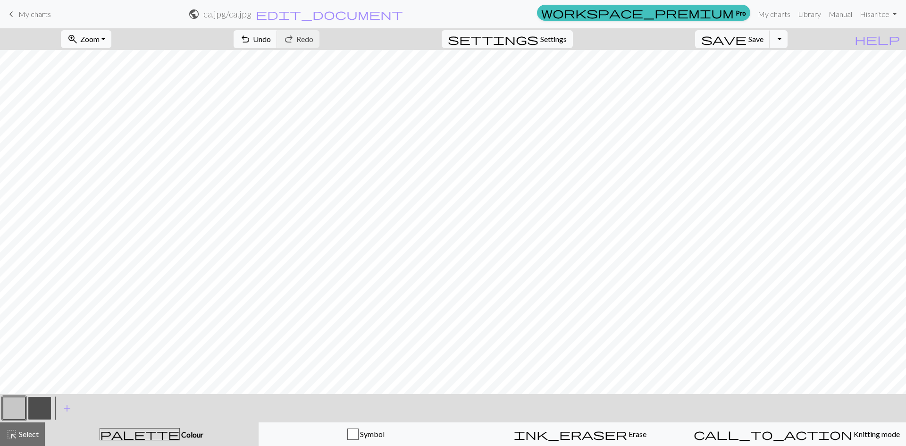
click at [106, 47] on button "zoom_in Zoom Zoom" at bounding box center [86, 39] width 51 height 18
click at [108, 132] on button "100%" at bounding box center [98, 128] width 75 height 15
drag, startPoint x: 352, startPoint y: 397, endPoint x: 417, endPoint y: 397, distance: 65.6
click at [417, 397] on div "< > add Add a colour" at bounding box center [453, 408] width 906 height 28
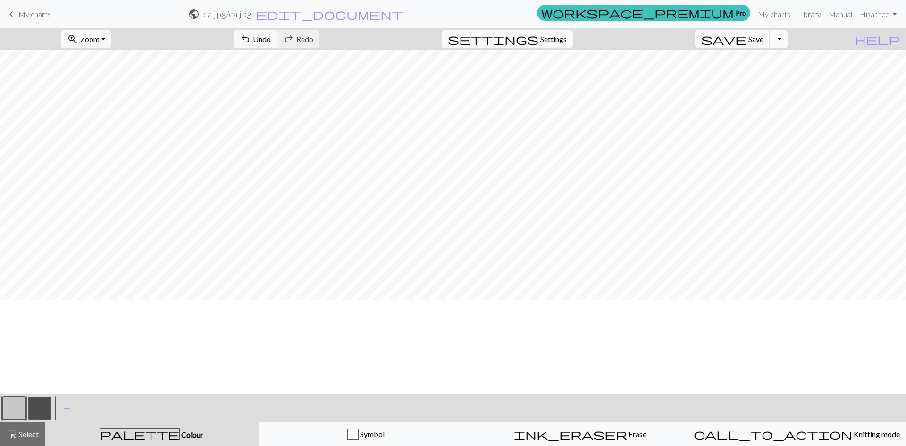
scroll to position [716, 380]
click at [42, 411] on button "button" at bounding box center [39, 408] width 23 height 23
click at [19, 407] on button "button" at bounding box center [14, 408] width 23 height 23
click at [44, 404] on button "button" at bounding box center [39, 408] width 23 height 23
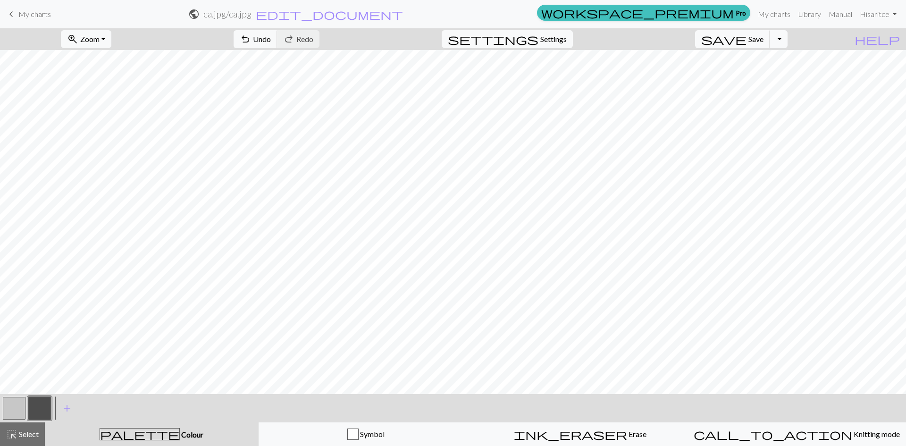
click at [13, 409] on button "button" at bounding box center [14, 408] width 23 height 23
click at [40, 407] on button "button" at bounding box center [39, 408] width 23 height 23
click at [23, 410] on button "button" at bounding box center [14, 408] width 23 height 23
click at [44, 407] on button "button" at bounding box center [39, 408] width 23 height 23
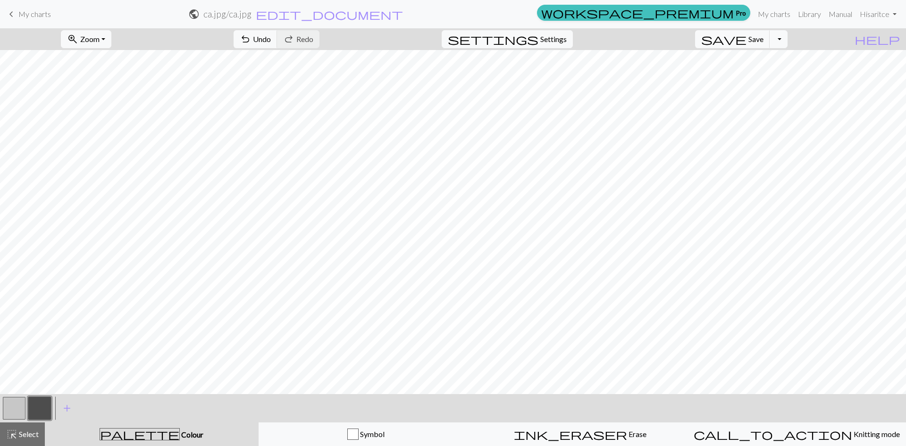
click at [9, 410] on button "button" at bounding box center [14, 408] width 23 height 23
click at [29, 403] on button "button" at bounding box center [39, 408] width 23 height 23
click at [45, 404] on button "button" at bounding box center [39, 408] width 23 height 23
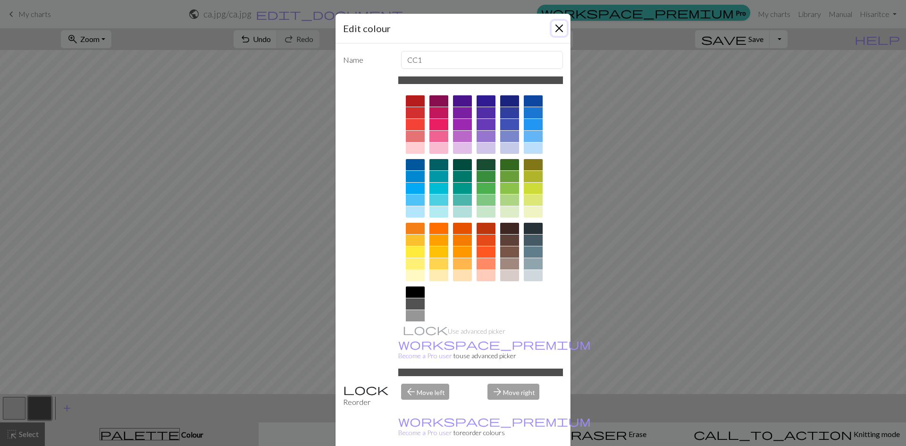
click at [560, 28] on button "Close" at bounding box center [559, 28] width 15 height 15
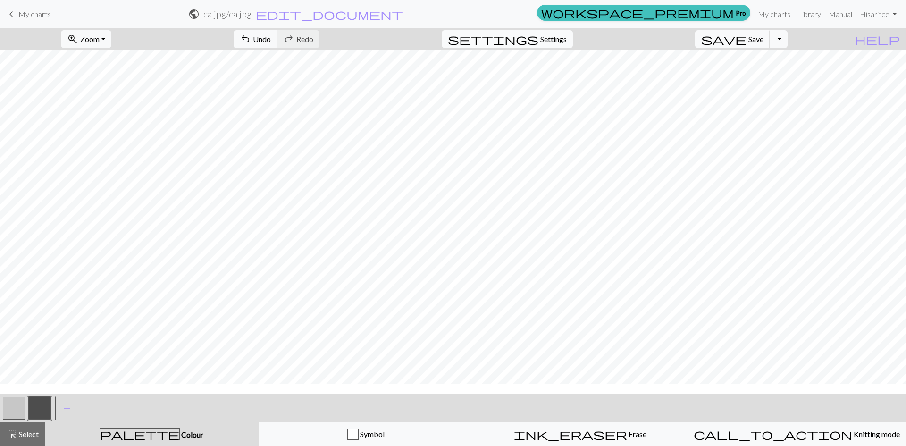
scroll to position [669, 380]
click at [10, 401] on button "button" at bounding box center [14, 408] width 23 height 23
click at [42, 406] on button "button" at bounding box center [39, 408] width 23 height 23
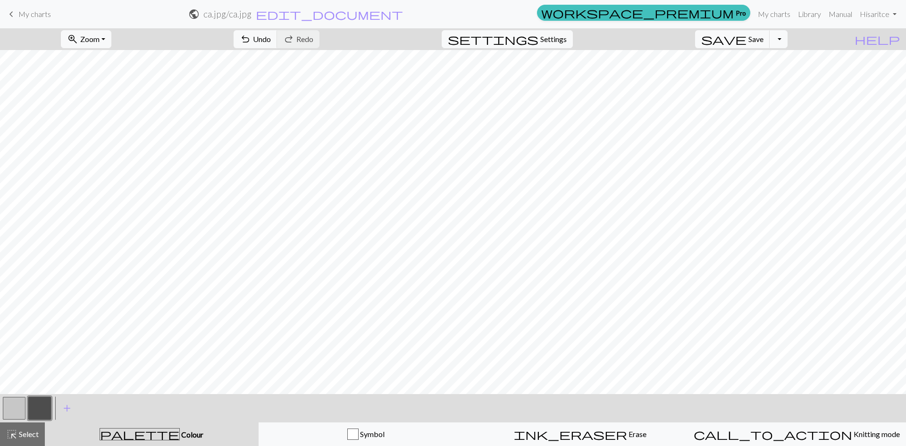
click at [6, 411] on button "button" at bounding box center [14, 408] width 23 height 23
click at [49, 407] on button "button" at bounding box center [39, 408] width 23 height 23
click at [12, 413] on button "button" at bounding box center [14, 408] width 23 height 23
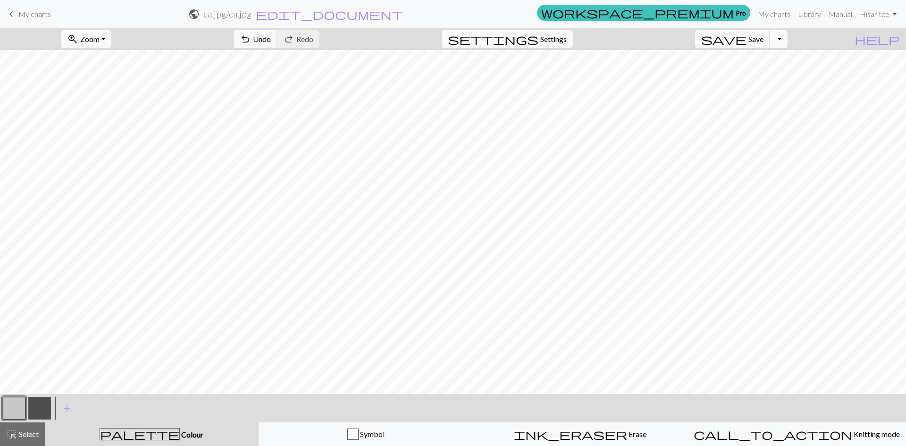
click at [44, 408] on button "button" at bounding box center [39, 408] width 23 height 23
click at [16, 405] on button "button" at bounding box center [14, 408] width 23 height 23
click at [43, 412] on button "button" at bounding box center [39, 408] width 23 height 23
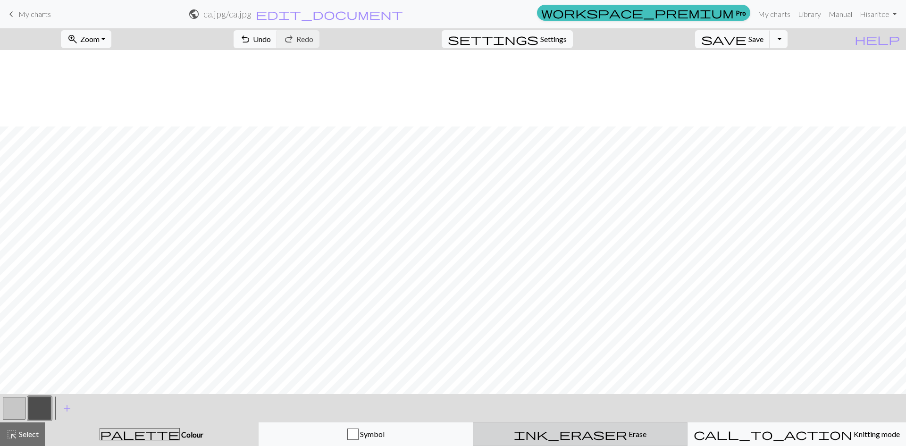
scroll to position [527, 380]
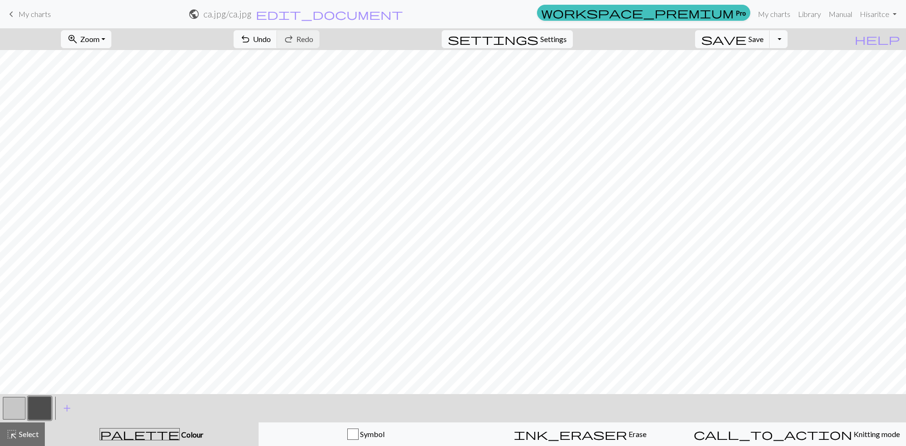
click at [21, 404] on button "button" at bounding box center [14, 408] width 23 height 23
click at [40, 404] on button "button" at bounding box center [39, 408] width 23 height 23
click at [8, 403] on button "button" at bounding box center [14, 408] width 23 height 23
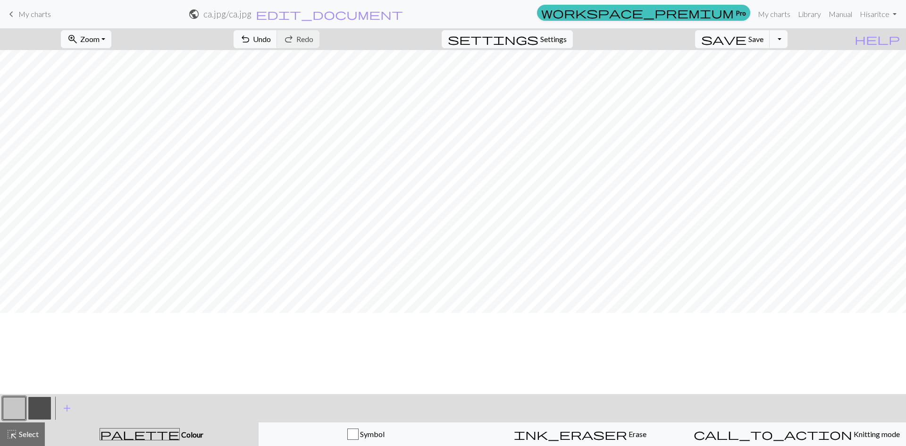
scroll to position [433, 519]
click at [36, 413] on button "button" at bounding box center [39, 408] width 23 height 23
click at [7, 405] on button "button" at bounding box center [14, 408] width 23 height 23
click at [39, 404] on button "button" at bounding box center [39, 408] width 23 height 23
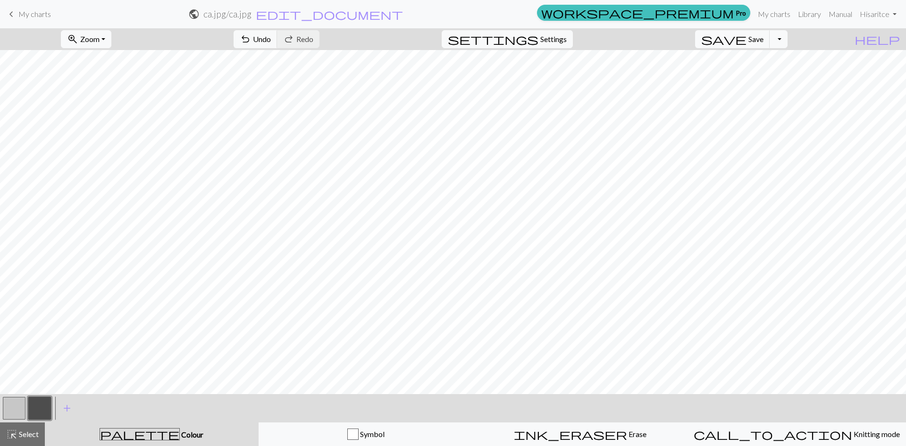
click at [11, 406] on button "button" at bounding box center [14, 408] width 23 height 23
click at [111, 39] on button "zoom_in Zoom Zoom" at bounding box center [86, 39] width 51 height 18
click at [122, 113] on button "50%" at bounding box center [98, 113] width 75 height 15
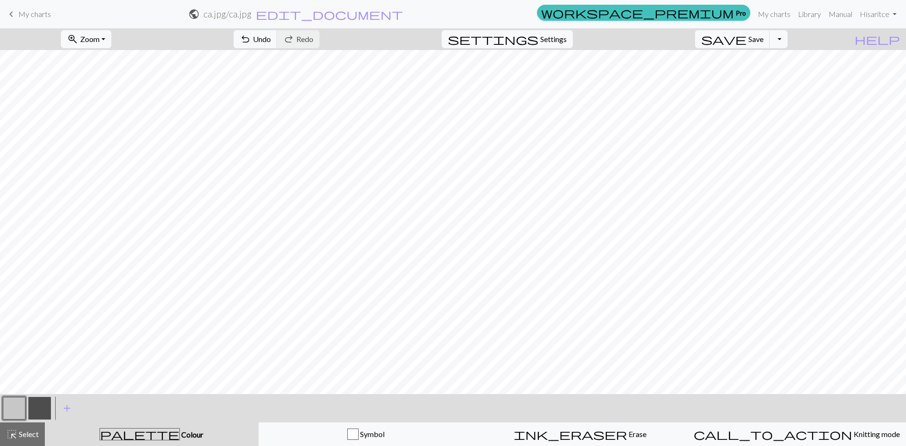
click at [35, 410] on button "button" at bounding box center [39, 408] width 23 height 23
click at [12, 411] on button "button" at bounding box center [14, 408] width 23 height 23
click at [42, 403] on button "button" at bounding box center [39, 408] width 23 height 23
click at [20, 406] on button "button" at bounding box center [14, 408] width 23 height 23
click at [41, 406] on button "button" at bounding box center [39, 408] width 23 height 23
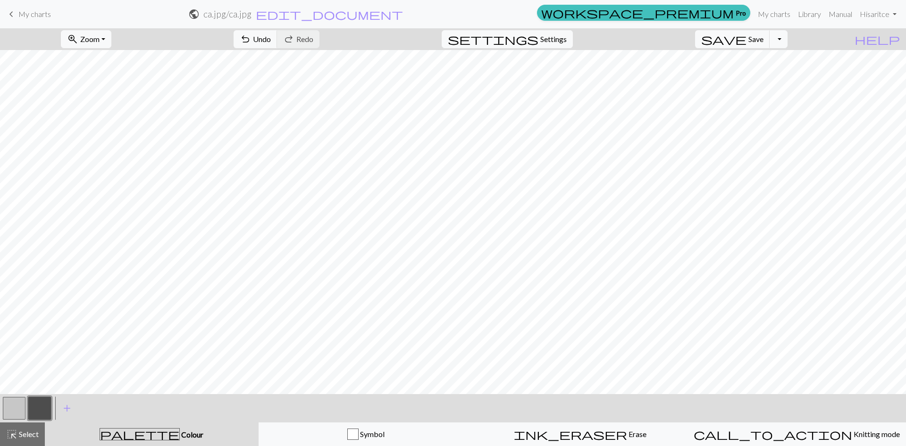
click at [18, 404] on button "button" at bounding box center [14, 408] width 23 height 23
drag, startPoint x: 32, startPoint y: 411, endPoint x: 51, endPoint y: 393, distance: 25.7
click at [33, 409] on button "button" at bounding box center [39, 408] width 23 height 23
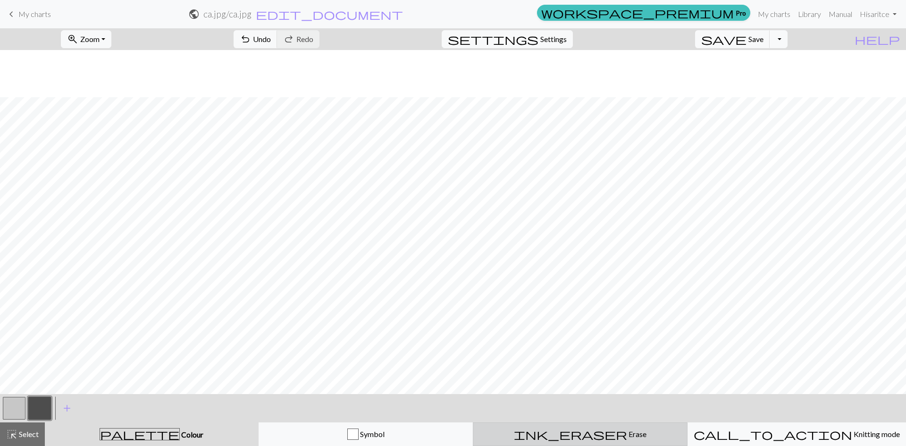
scroll to position [150, 120]
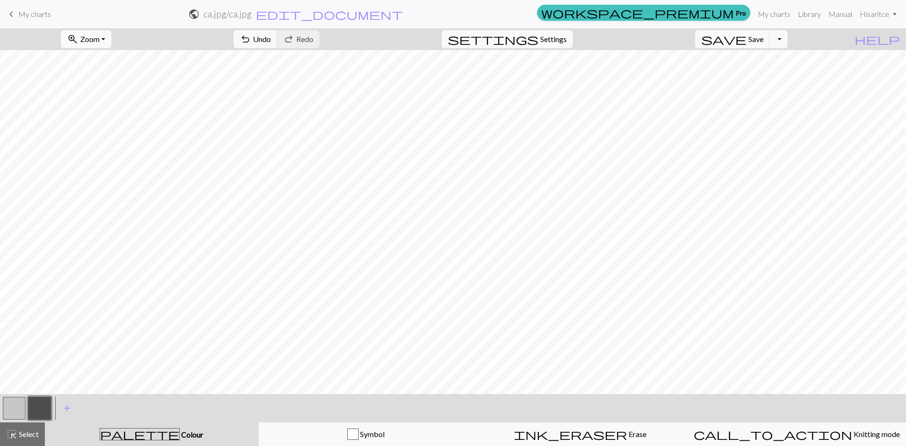
click at [15, 406] on button "button" at bounding box center [14, 408] width 23 height 23
click at [36, 411] on button "button" at bounding box center [39, 408] width 23 height 23
click at [15, 407] on button "button" at bounding box center [14, 408] width 23 height 23
click at [37, 408] on button "button" at bounding box center [39, 408] width 23 height 23
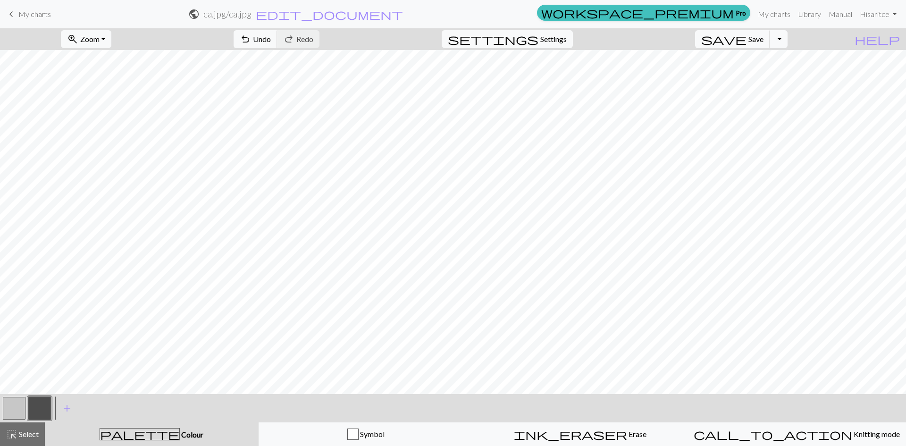
click at [16, 405] on button "button" at bounding box center [14, 408] width 23 height 23
click at [40, 404] on button "button" at bounding box center [39, 408] width 23 height 23
click at [15, 405] on button "button" at bounding box center [14, 408] width 23 height 23
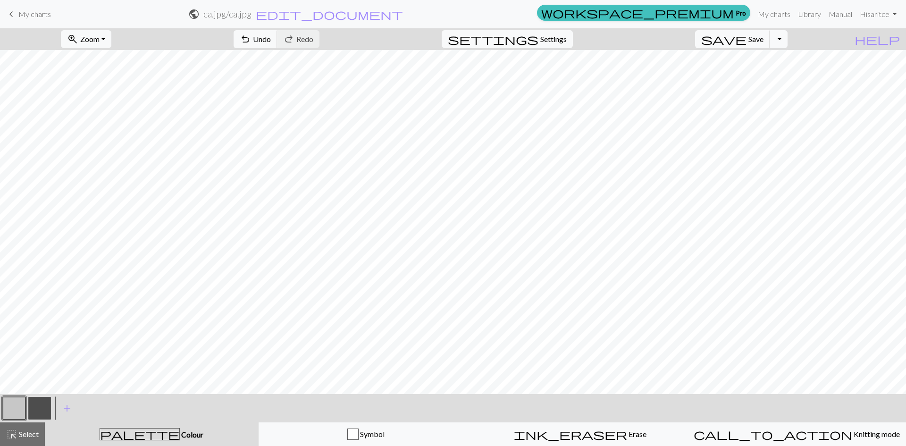
click at [36, 407] on button "button" at bounding box center [39, 408] width 23 height 23
click at [17, 405] on button "button" at bounding box center [14, 408] width 23 height 23
click at [39, 398] on button "button" at bounding box center [39, 408] width 23 height 23
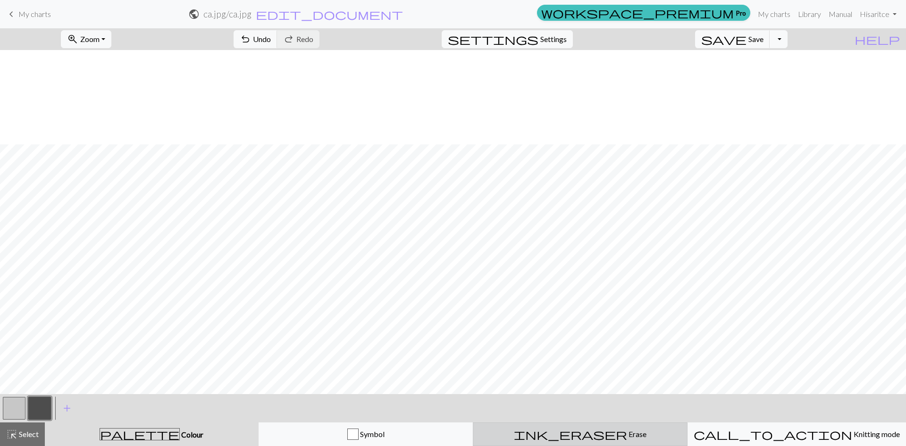
scroll to position [763, 120]
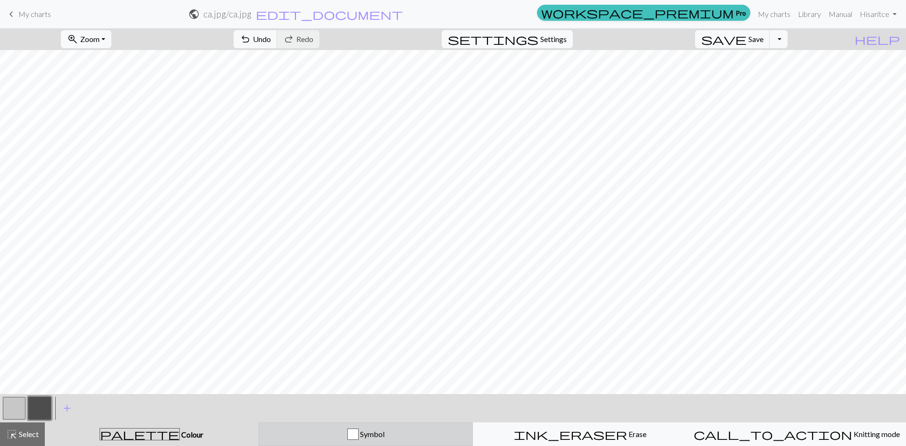
click at [412, 425] on button "Symbol" at bounding box center [366, 434] width 215 height 24
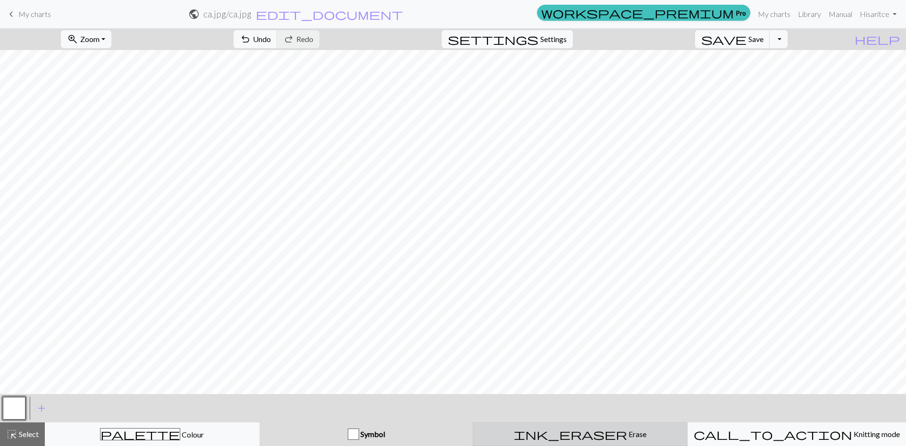
click at [575, 430] on span "ink_eraser" at bounding box center [570, 434] width 113 height 13
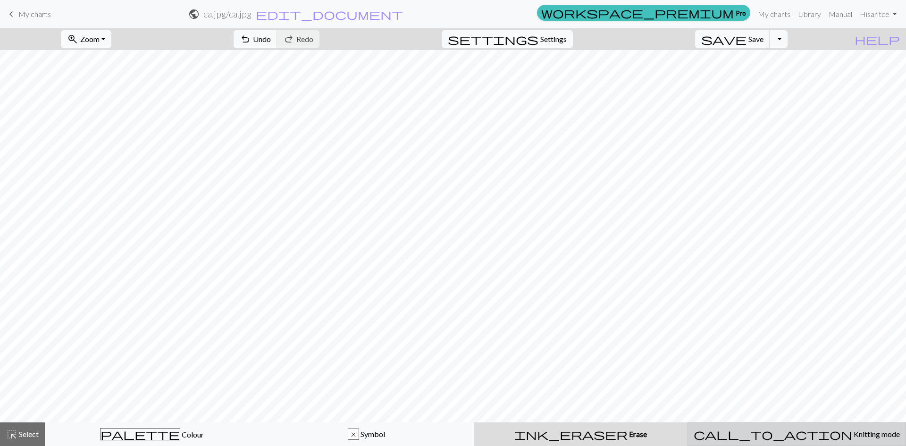
click at [794, 427] on button "call_to_action Knitting mode Knitting mode" at bounding box center [797, 434] width 219 height 24
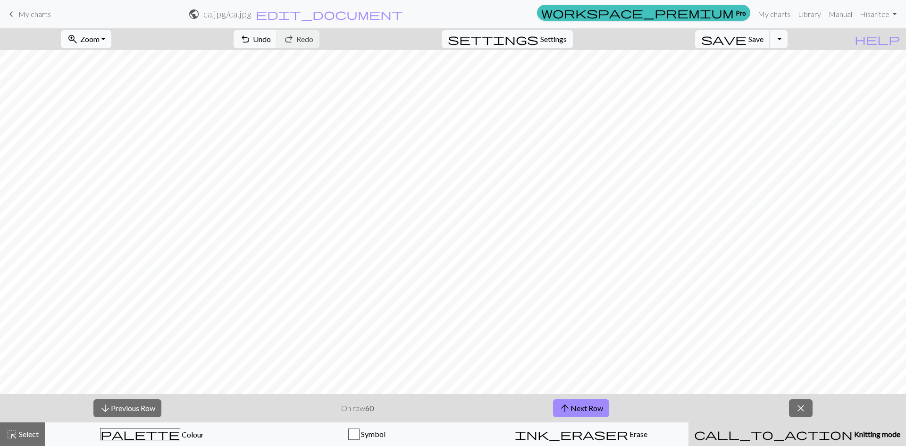
drag, startPoint x: 571, startPoint y: 396, endPoint x: 112, endPoint y: 40, distance: 580.3
click at [100, 39] on span "Zoom" at bounding box center [89, 38] width 19 height 9
click at [119, 130] on button "100%" at bounding box center [98, 128] width 75 height 15
click at [127, 405] on button "arrow_downward Previous Row" at bounding box center [127, 408] width 68 height 18
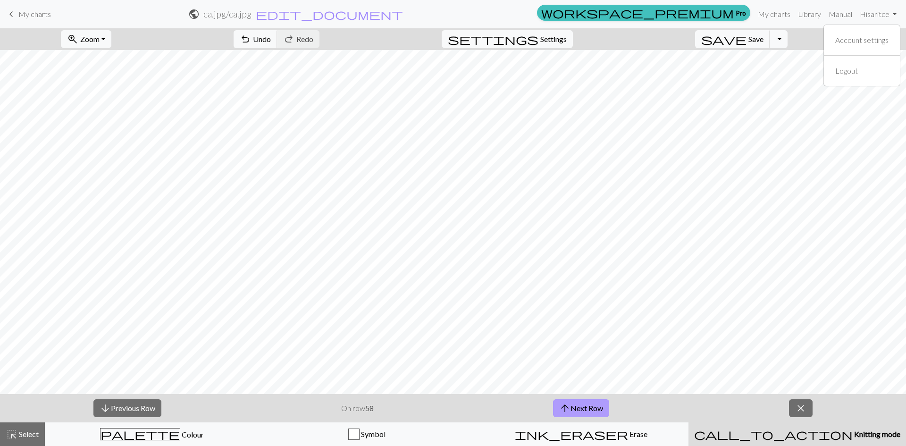
click at [564, 410] on span "arrow_upward" at bounding box center [564, 408] width 11 height 13
click at [556, 403] on button "arrow_upward Next Row" at bounding box center [581, 408] width 56 height 18
click at [583, 413] on button "arrow_upward Next Row" at bounding box center [581, 408] width 56 height 18
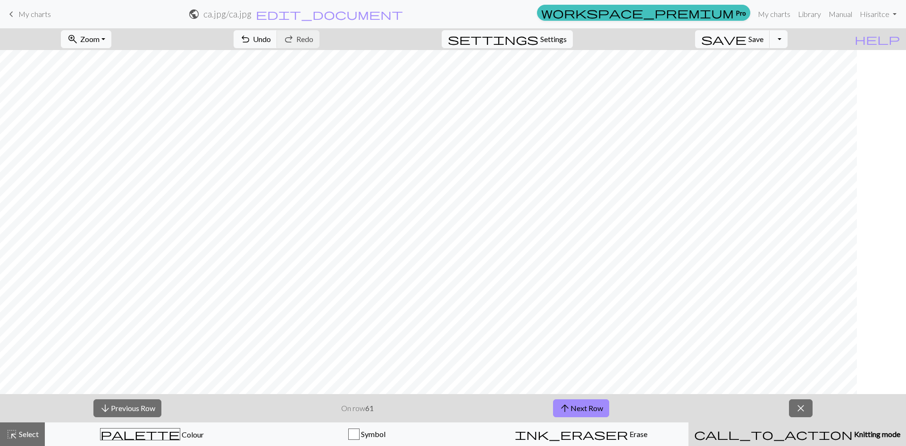
scroll to position [1707, 613]
click at [559, 401] on button "arrow_upward Next Row" at bounding box center [581, 408] width 56 height 18
click at [600, 407] on button "arrow_upward Next Row" at bounding box center [581, 408] width 56 height 18
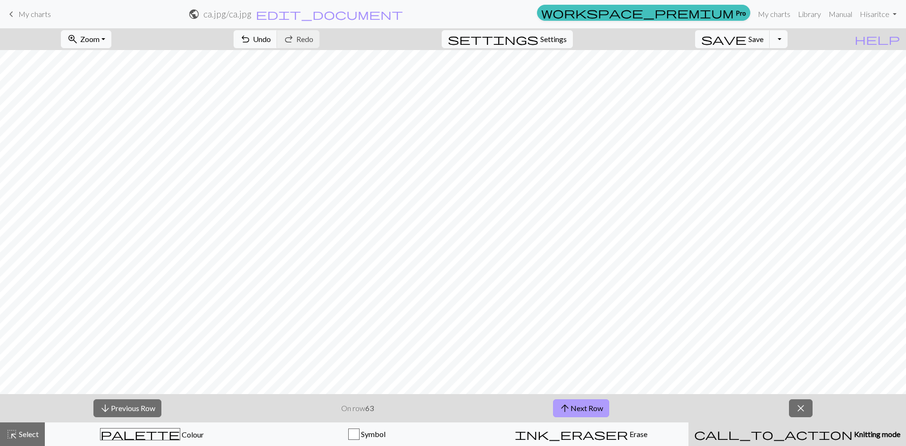
click at [599, 409] on button "arrow_upward Next Row" at bounding box center [581, 408] width 56 height 18
click at [584, 406] on button "arrow_upward Next Row" at bounding box center [581, 408] width 56 height 18
click at [586, 405] on button "arrow_upward Next Row" at bounding box center [581, 408] width 56 height 18
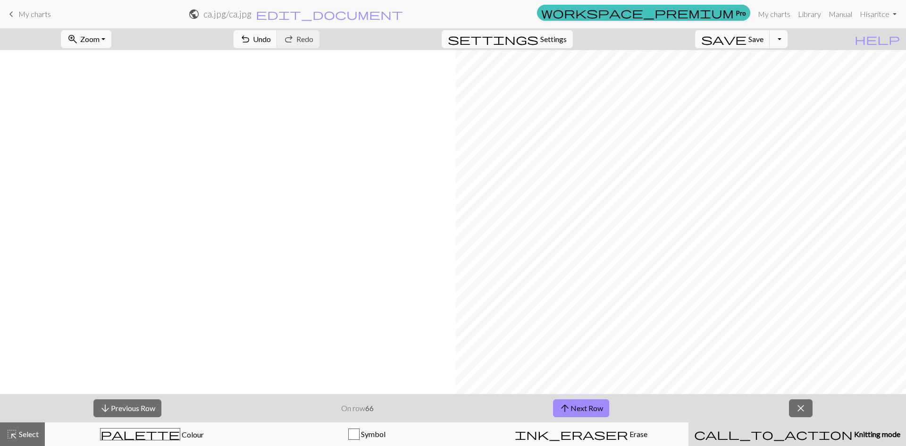
scroll to position [1660, 1141]
click at [595, 408] on button "arrow_upward Next Row" at bounding box center [581, 408] width 56 height 18
click at [606, 408] on button "arrow_upward Next Row" at bounding box center [581, 408] width 56 height 18
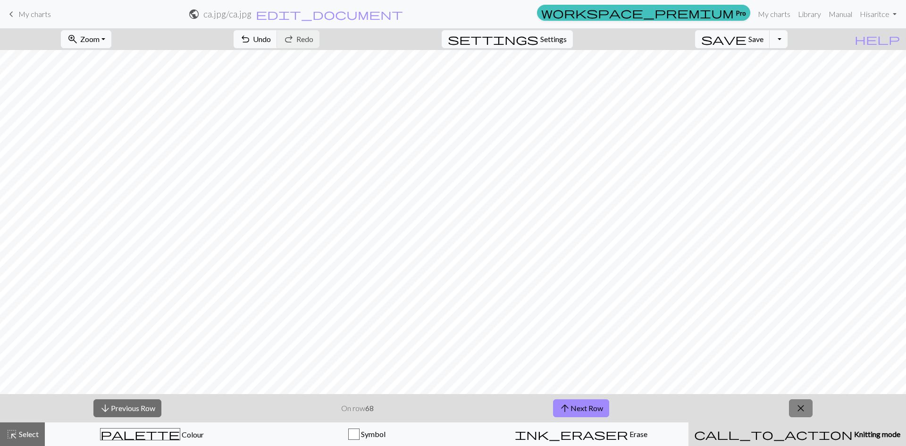
click at [795, 406] on button "close" at bounding box center [801, 408] width 24 height 18
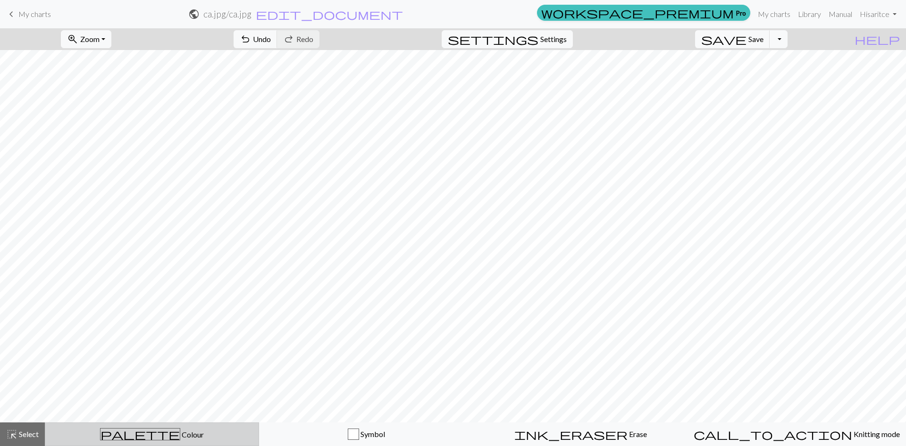
click at [129, 436] on div "palette Colour Colour" at bounding box center [152, 434] width 202 height 12
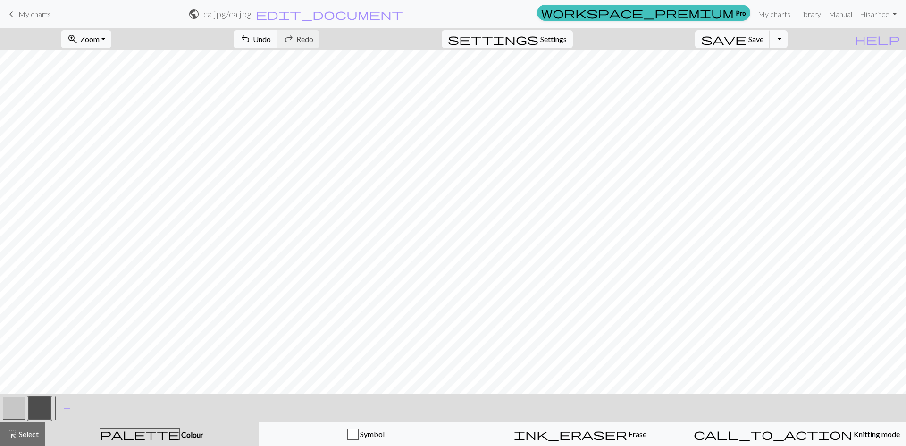
click at [20, 410] on button "button" at bounding box center [14, 408] width 23 height 23
click at [31, 407] on button "button" at bounding box center [39, 408] width 23 height 23
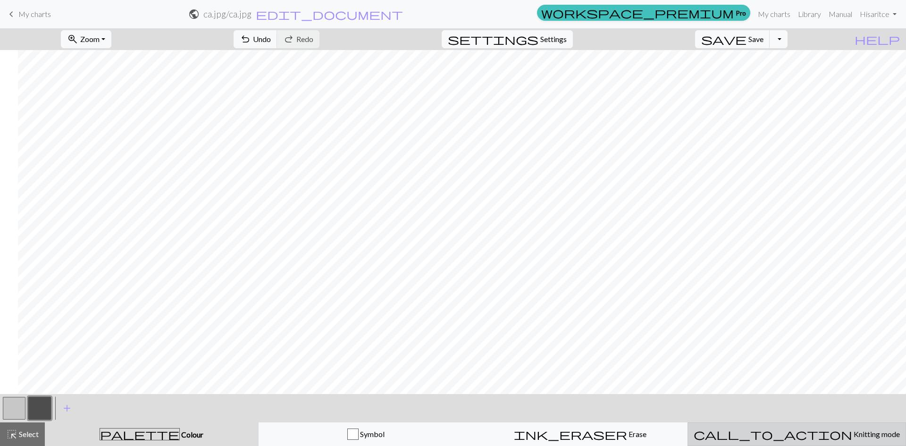
scroll to position [1613, 874]
click at [753, 432] on div "call_to_action Knitting mode Knitting mode" at bounding box center [797, 434] width 206 height 11
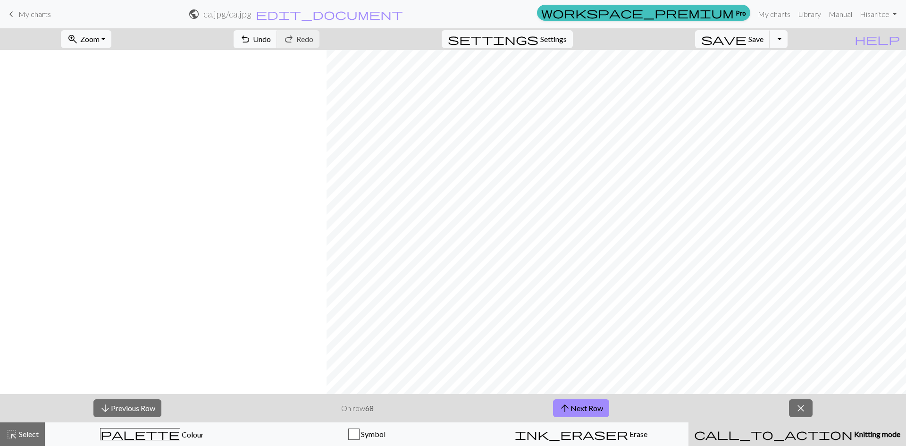
scroll to position [1613, 1151]
click at [582, 408] on button "arrow_upward Next Row" at bounding box center [581, 408] width 56 height 18
